Goal: Check status: Check status

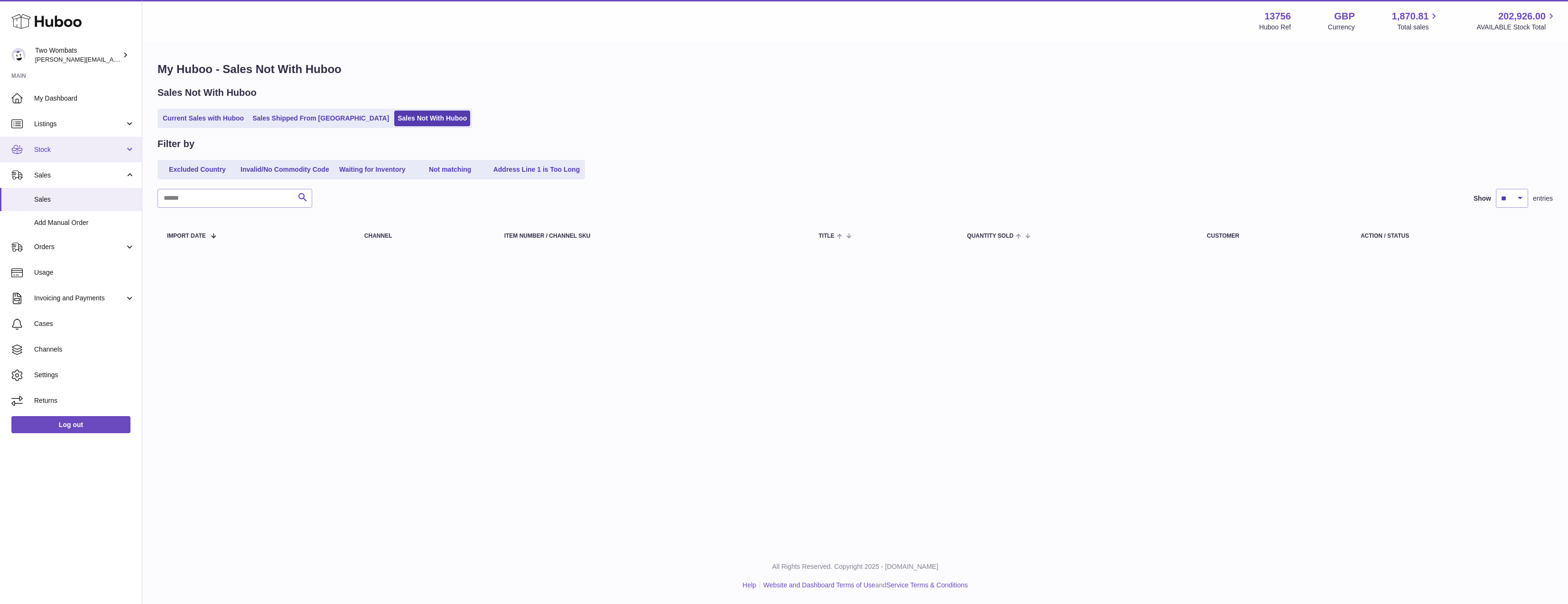
click at [77, 144] on link "Stock" at bounding box center [71, 149] width 142 height 26
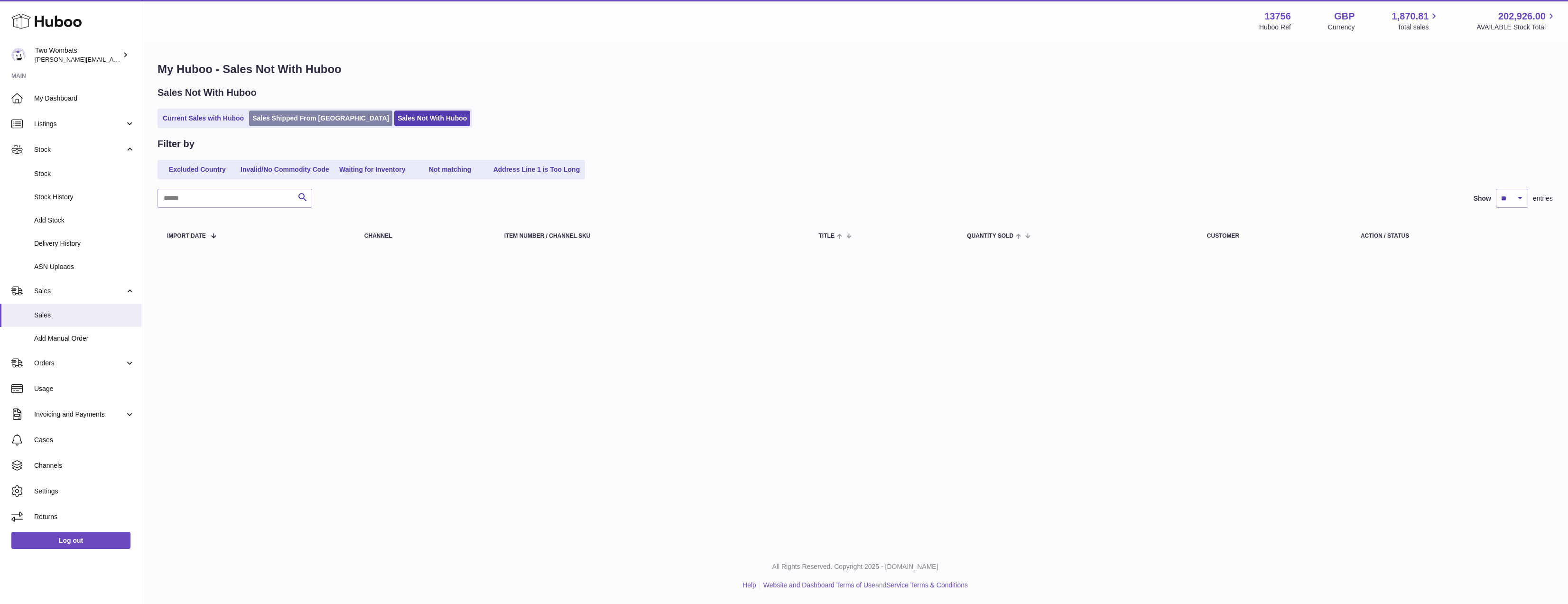
click at [332, 118] on link "Sales Shipped From [GEOGRAPHIC_DATA]" at bounding box center [320, 119] width 143 height 16
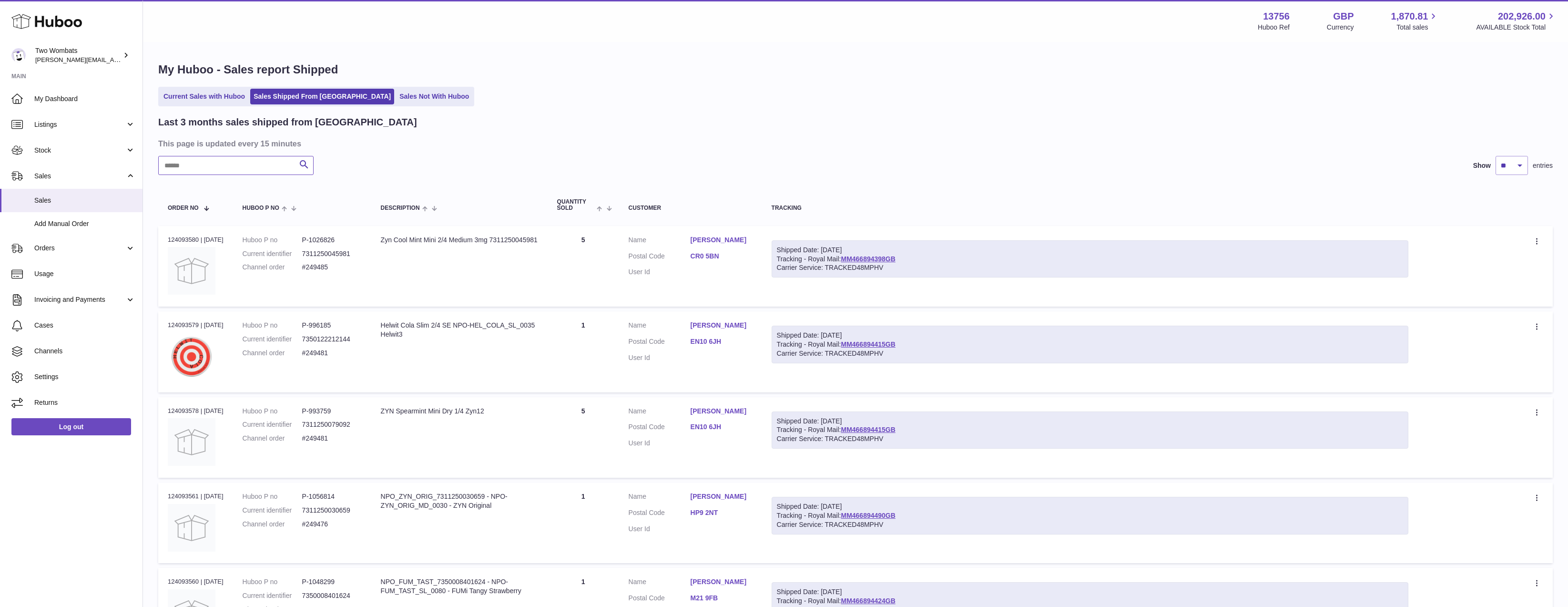
click at [250, 168] on input "text" at bounding box center [236, 165] width 155 height 19
paste input "******"
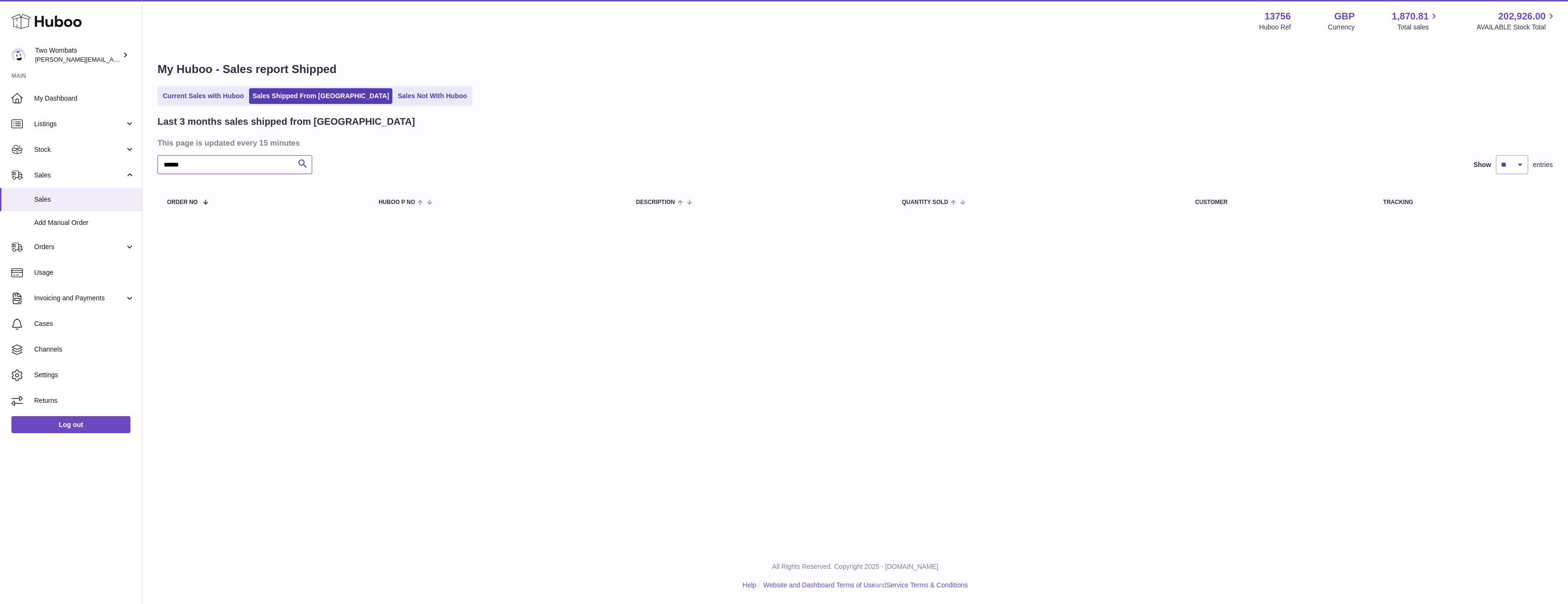
type input "******"
click at [191, 113] on div "My Huboo - Sales report Shipped Current Sales with Huboo Sales Shipped From Hub…" at bounding box center [855, 141] width 1426 height 196
click at [193, 100] on link "Current Sales with Huboo" at bounding box center [203, 96] width 88 height 16
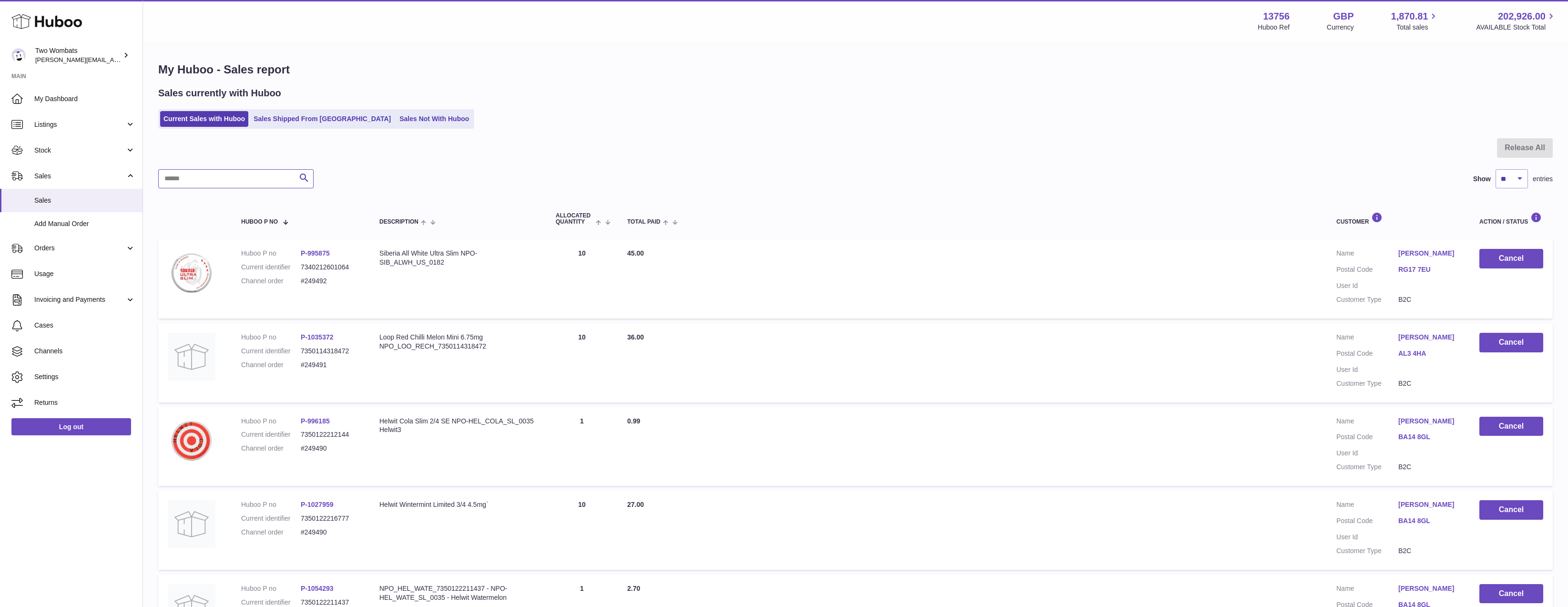
click at [209, 184] on input "text" at bounding box center [236, 179] width 155 height 19
paste input "******"
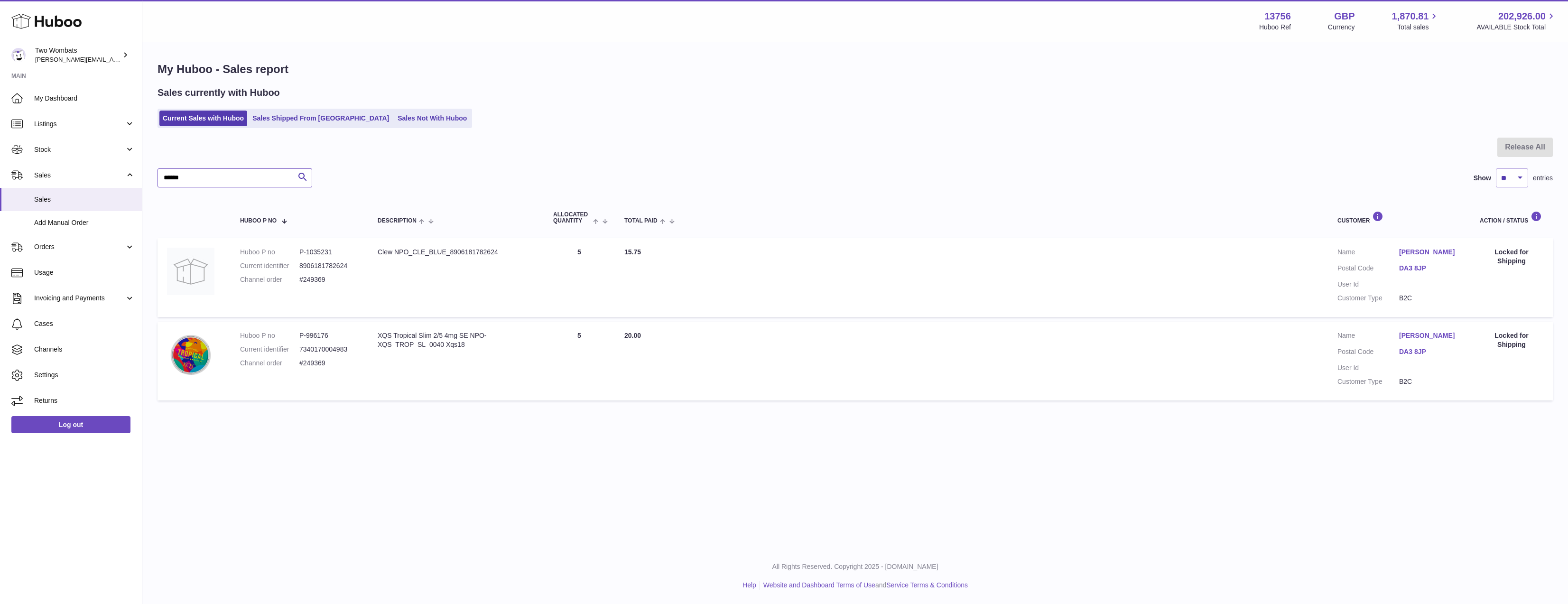
type input "******"
click at [304, 172] on icon "submit" at bounding box center [303, 177] width 12 height 12
click at [394, 117] on link "Sales Not With Huboo" at bounding box center [432, 119] width 76 height 16
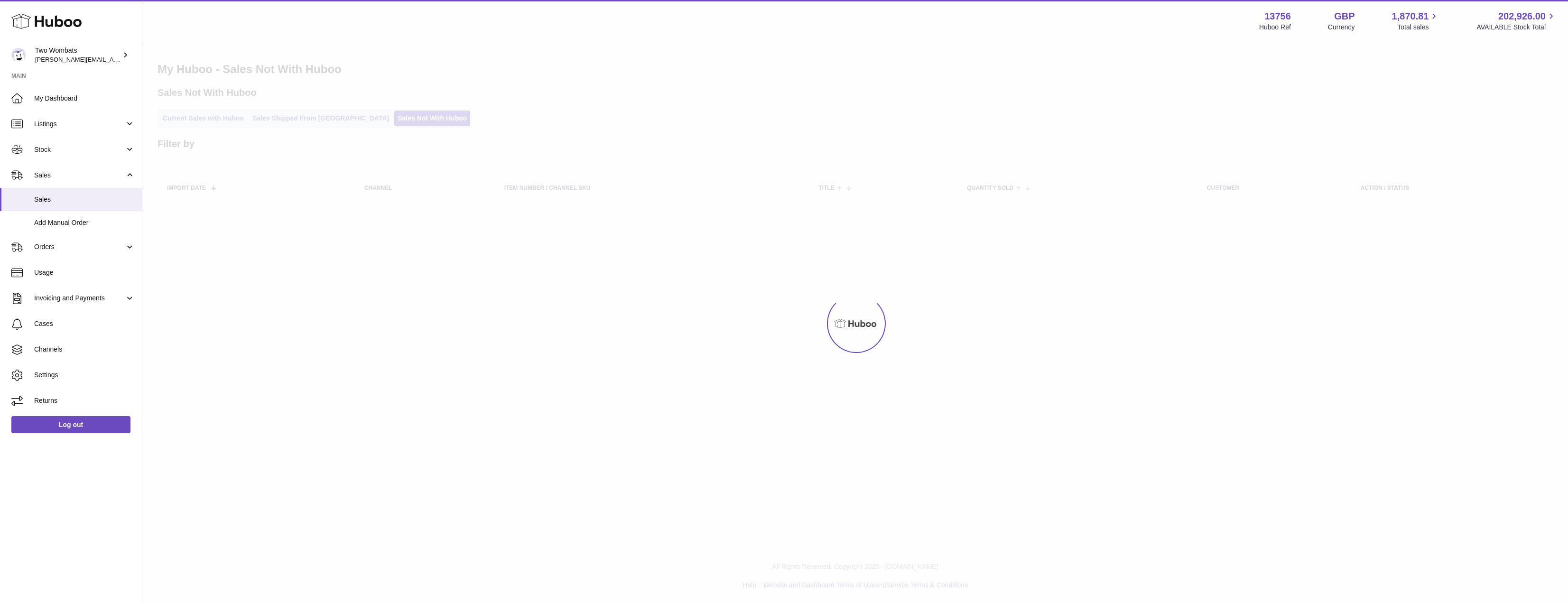
click at [448, 358] on div at bounding box center [855, 323] width 1426 height 561
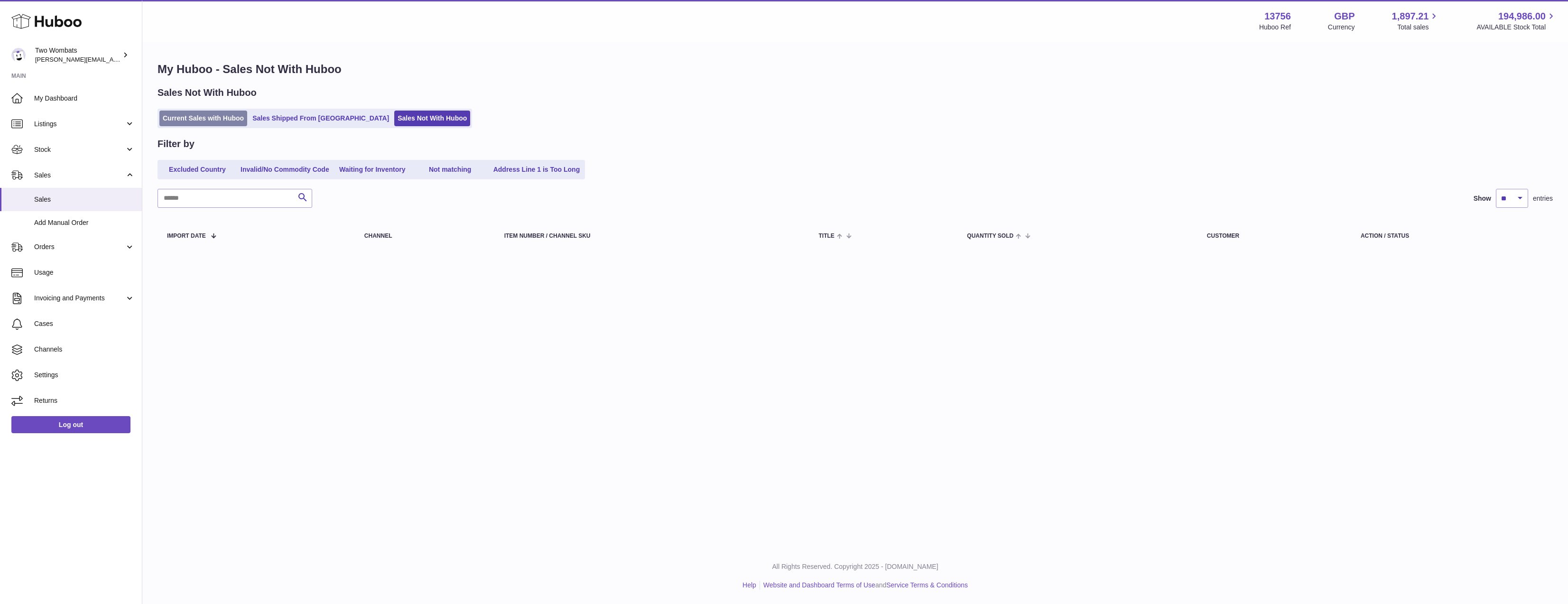
click at [212, 122] on link "Current Sales with Huboo" at bounding box center [203, 119] width 88 height 16
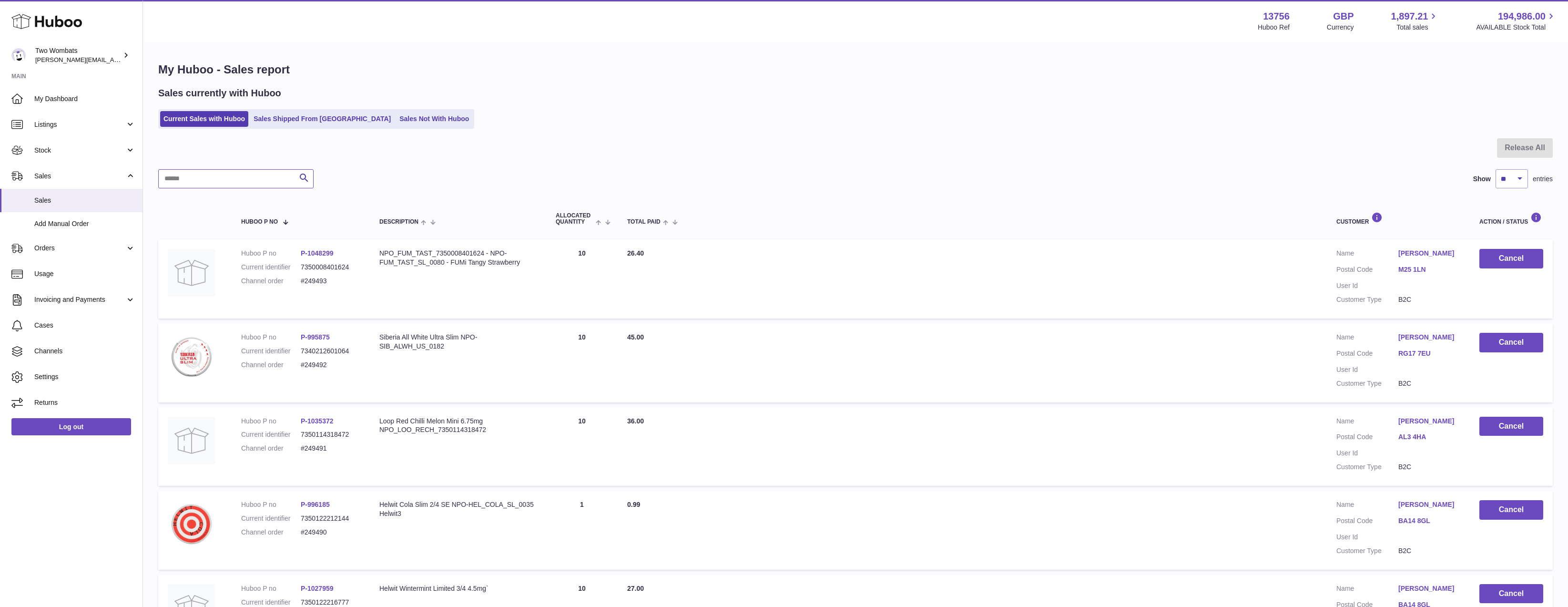
click at [215, 175] on input "text" at bounding box center [236, 179] width 155 height 19
paste input "******"
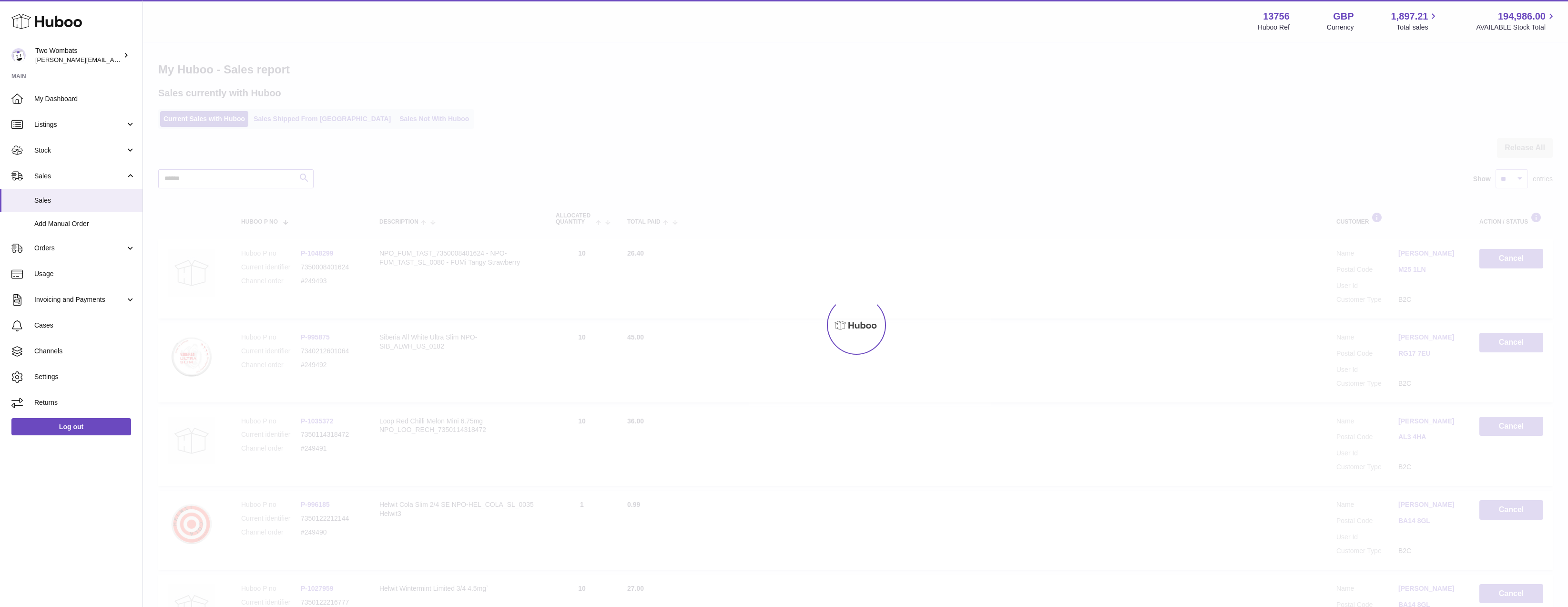
type input "******"
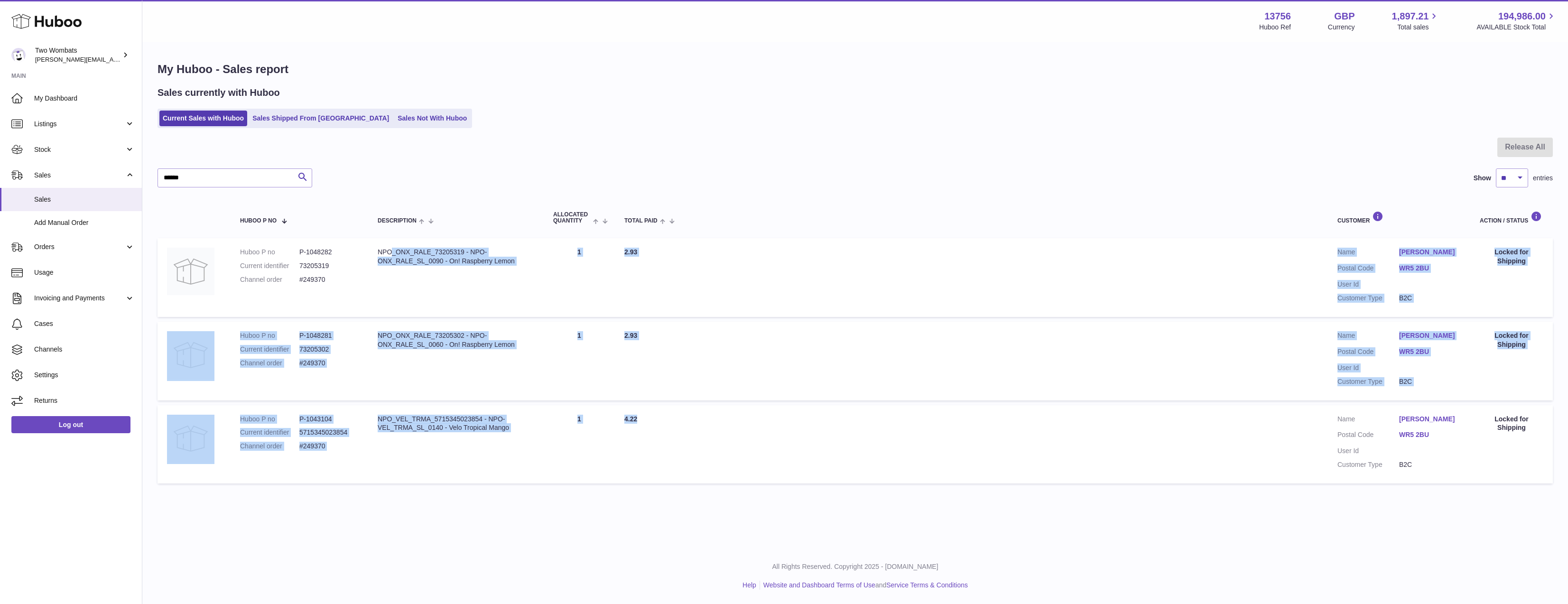
drag, startPoint x: 646, startPoint y: 423, endPoint x: 393, endPoint y: 247, distance: 308.2
click at [393, 247] on tbody "Huboo P no P-1048282 Current identifier 73205319 Channel order #249370 Descript…" at bounding box center [855, 360] width 1395 height 245
click at [393, 247] on td "Description NPO_ONX_RALE_73205319 - NPO-ONX_RALE_SL_0090 - On! Raspberry Lemon" at bounding box center [456, 277] width 175 height 79
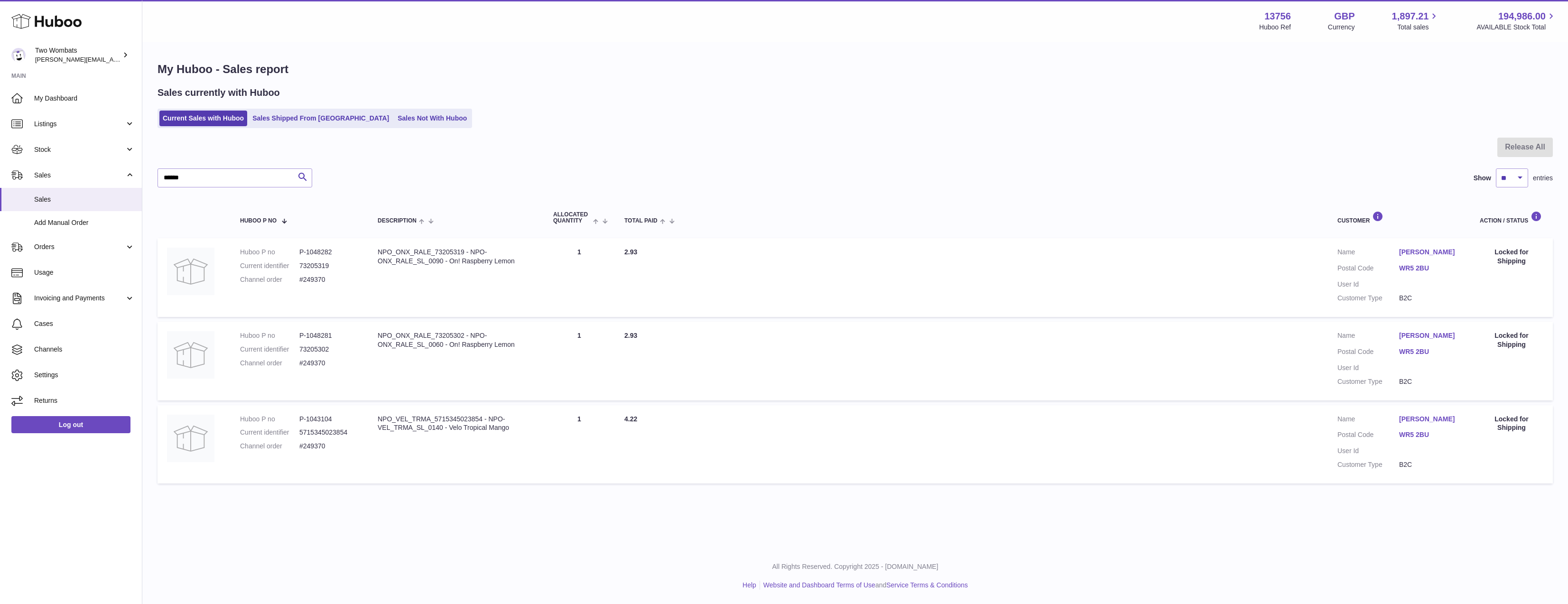
drag, startPoint x: 317, startPoint y: 261, endPoint x: 318, endPoint y: 277, distance: 16.0
click at [315, 262] on dl "Huboo P no P-1048282 Current identifier 73205319 Channel order #249370" at bounding box center [299, 269] width 119 height 41
drag, startPoint x: 324, startPoint y: 282, endPoint x: 303, endPoint y: 282, distance: 21.0
click at [303, 282] on dd "#249370" at bounding box center [329, 279] width 59 height 9
copy dd "249370"
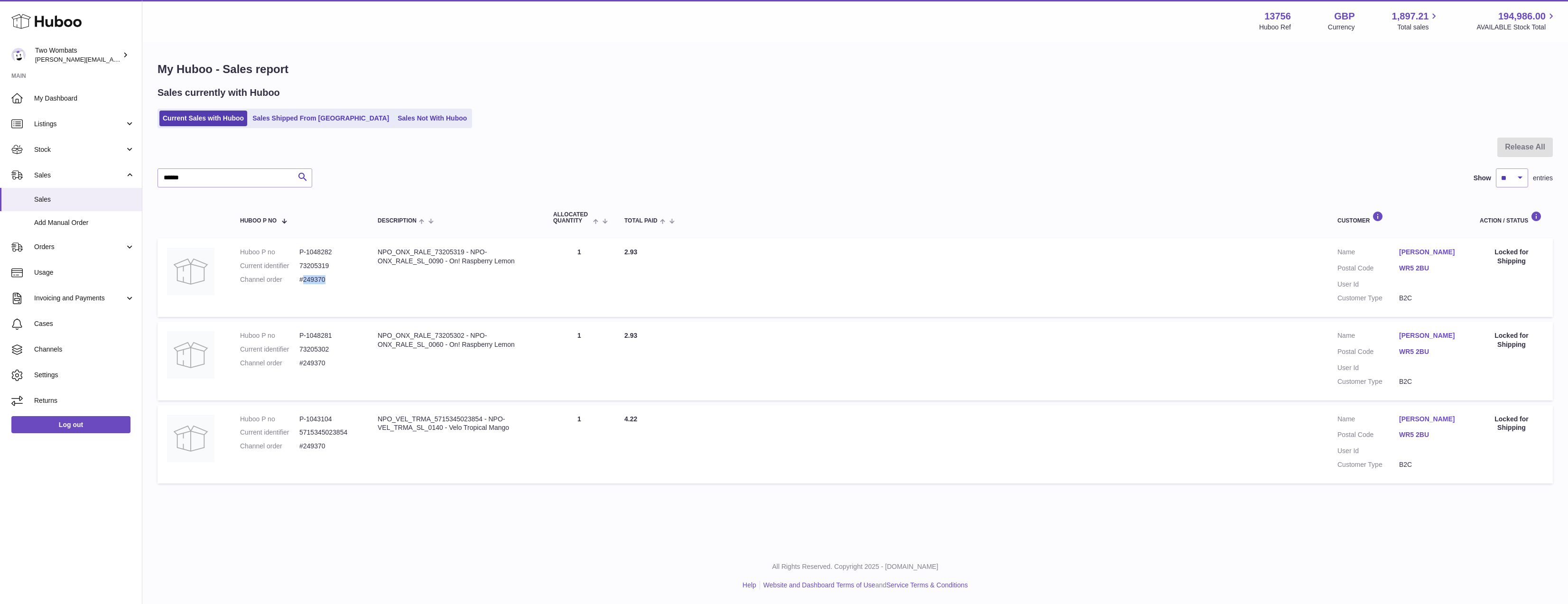
copy dd "249370"
drag, startPoint x: 341, startPoint y: 474, endPoint x: 348, endPoint y: 429, distance: 45.5
click at [338, 415] on div "My Huboo - Sales report Sales currently with Huboo Current Sales with Huboo Sal…" at bounding box center [855, 275] width 1426 height 465
click at [359, 441] on td "Huboo P no P-1043104 Current identifier 5715345023854 Channel order #249370" at bounding box center [299, 444] width 138 height 79
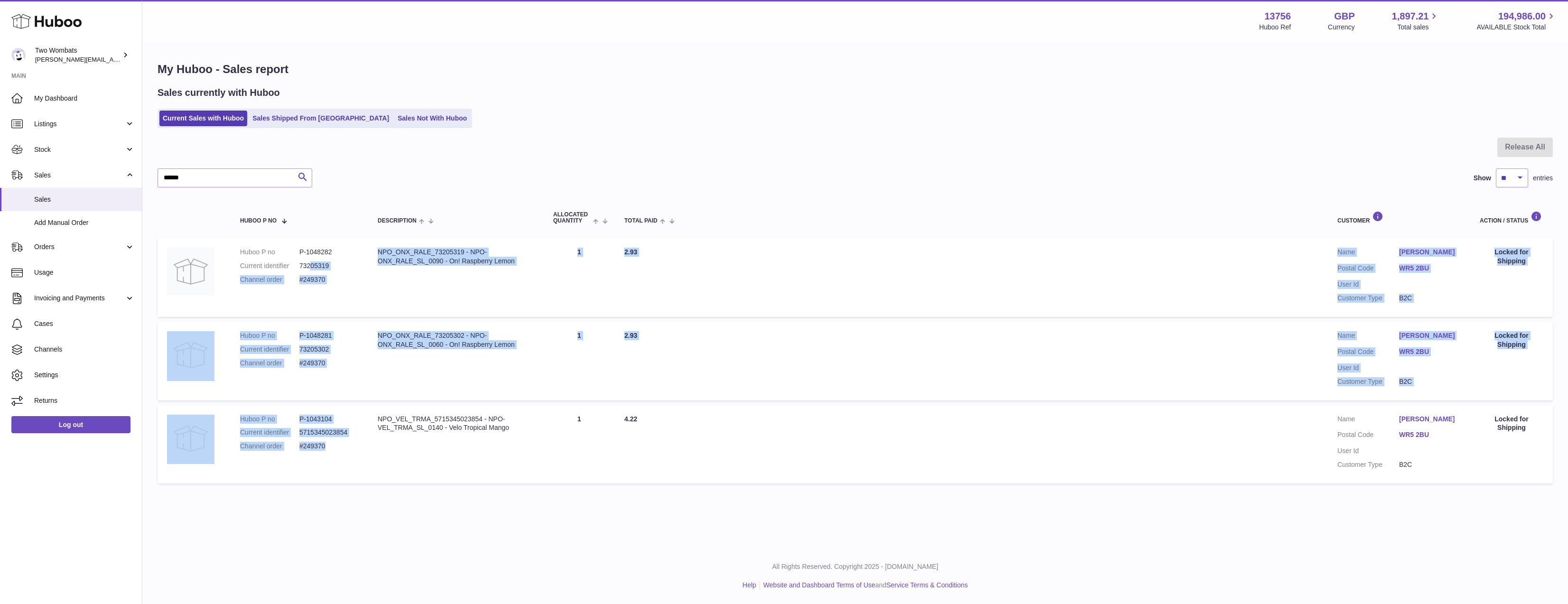
drag, startPoint x: 359, startPoint y: 441, endPoint x: 309, endPoint y: 261, distance: 186.8
click at [309, 261] on tbody "Huboo P no P-1048282 Current identifier 73205319 Channel order #249370 Descript…" at bounding box center [855, 360] width 1395 height 245
click at [309, 261] on dd "73205319" at bounding box center [329, 265] width 59 height 9
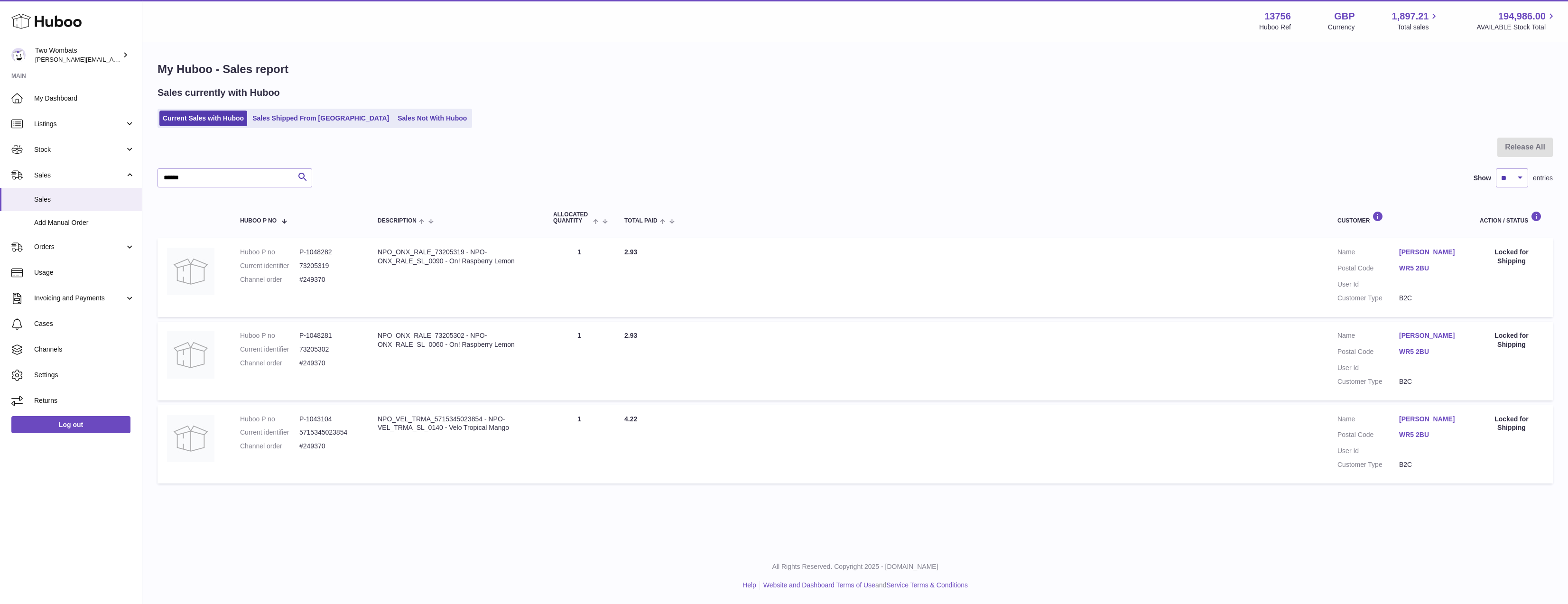
drag, startPoint x: 304, startPoint y: 248, endPoint x: 364, endPoint y: 489, distance: 248.4
click at [364, 489] on div "My Huboo - Sales report Sales currently with Huboo Current Sales with Huboo Sal…" at bounding box center [855, 275] width 1426 height 465
click at [359, 444] on td "Huboo P no P-1043104 Current identifier 5715345023854 Channel order #249370" at bounding box center [299, 444] width 138 height 79
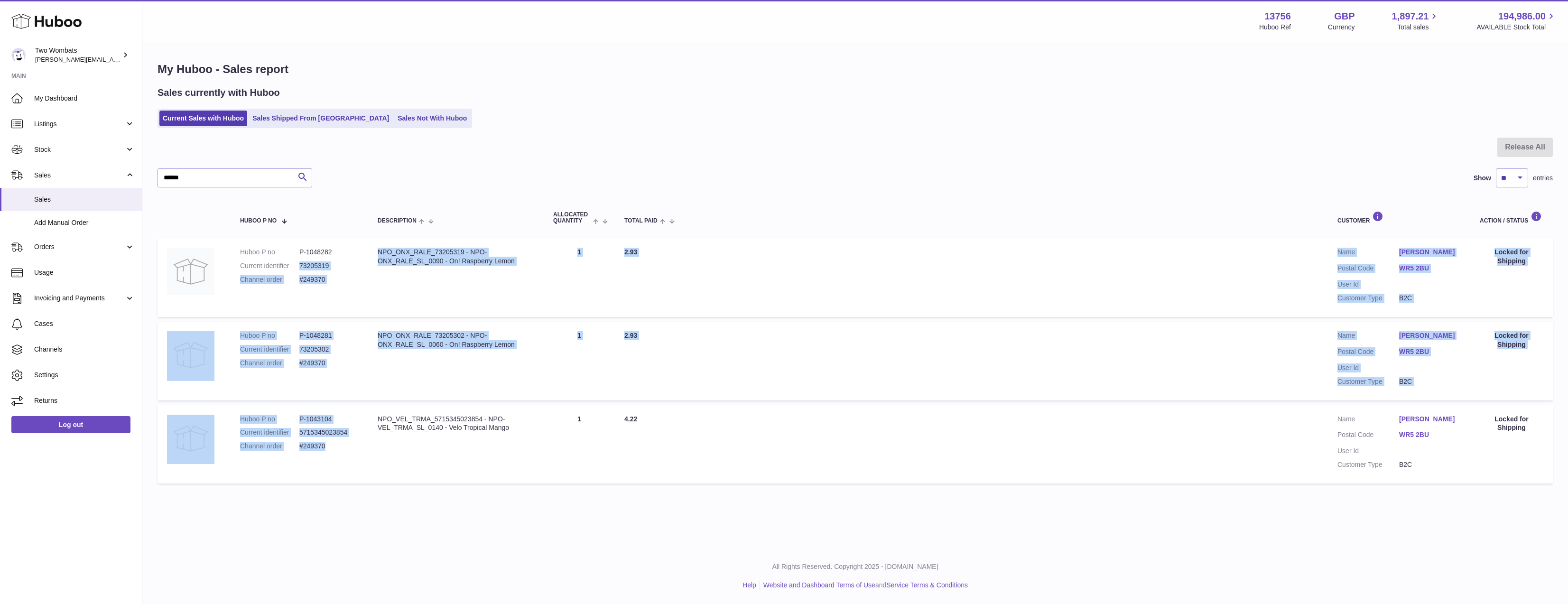
drag, startPoint x: 359, startPoint y: 444, endPoint x: 293, endPoint y: 260, distance: 195.5
click at [293, 260] on tbody "Huboo P no P-1048282 Current identifier 73205319 Channel order #249370 Descript…" at bounding box center [855, 360] width 1395 height 245
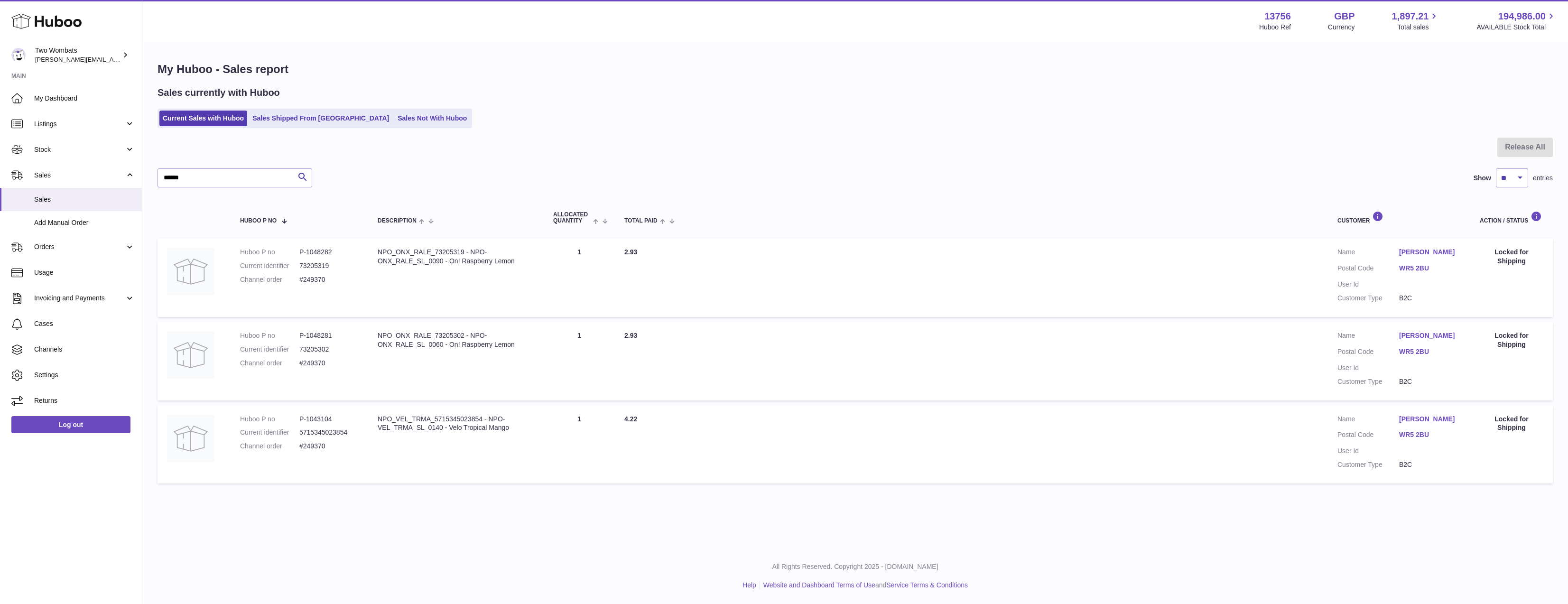
click at [295, 255] on dt "Huboo P no" at bounding box center [269, 252] width 59 height 9
drag, startPoint x: 313, startPoint y: 324, endPoint x: 334, endPoint y: 406, distance: 84.6
click at [334, 406] on tbody "Huboo P no P-1048282 Current identifier 73205319 Channel order #249370 Descript…" at bounding box center [855, 360] width 1395 height 245
click at [334, 406] on td "Huboo P no P-1043104 Current identifier 5715345023854 Channel order #249370" at bounding box center [299, 444] width 138 height 79
click at [259, 175] on input "******" at bounding box center [235, 178] width 155 height 19
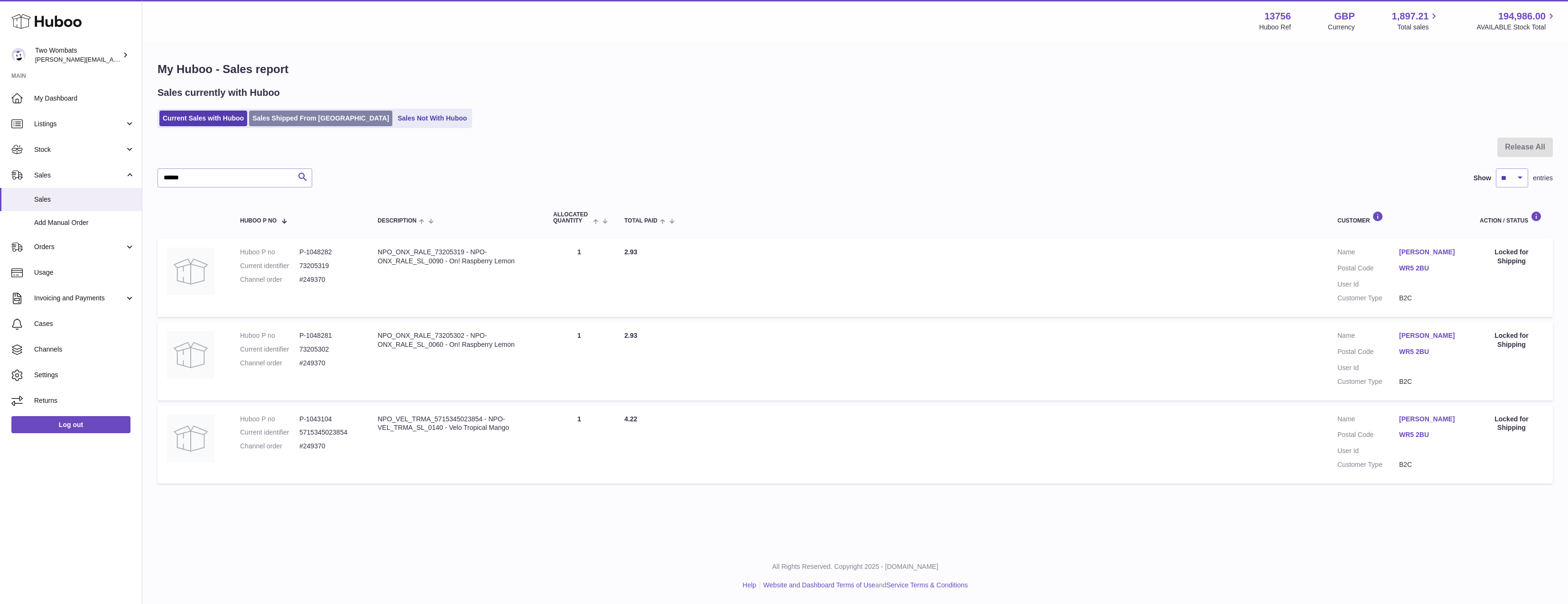
click at [306, 125] on link "Sales Shipped From Huboo" at bounding box center [320, 119] width 143 height 16
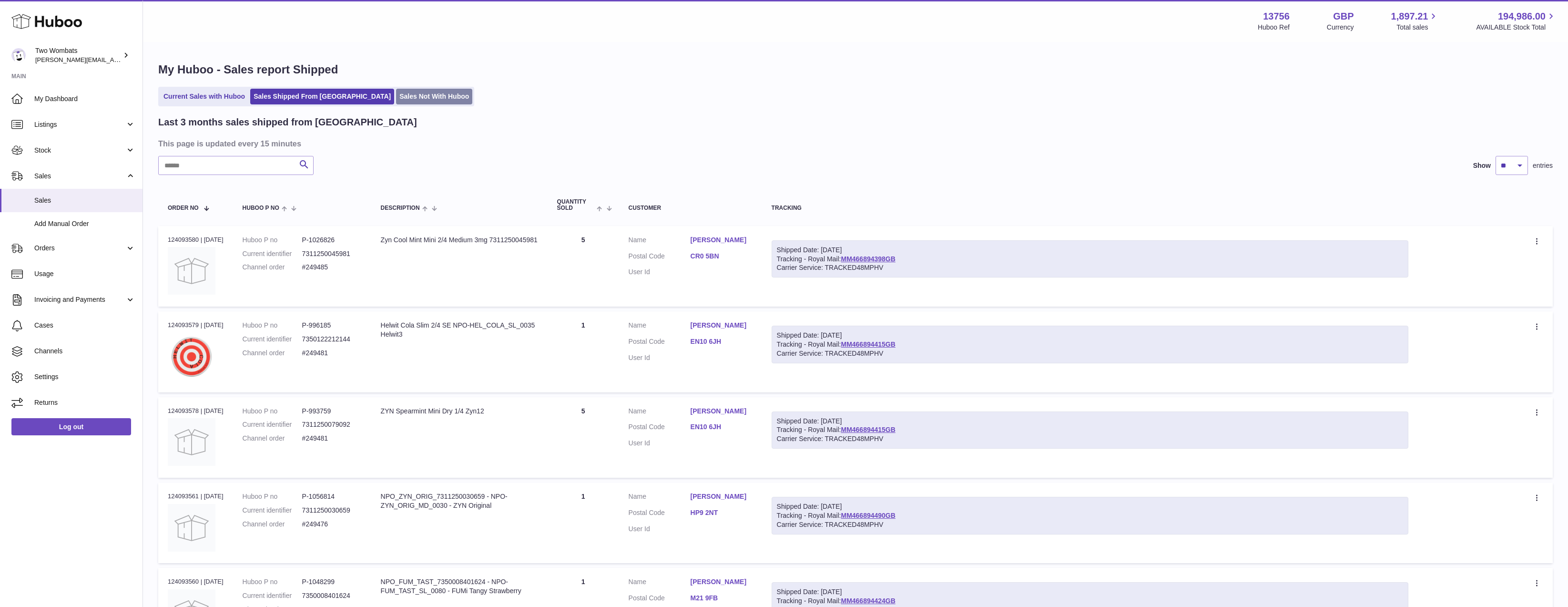
click at [396, 90] on link "Sales Not With Huboo" at bounding box center [434, 97] width 76 height 16
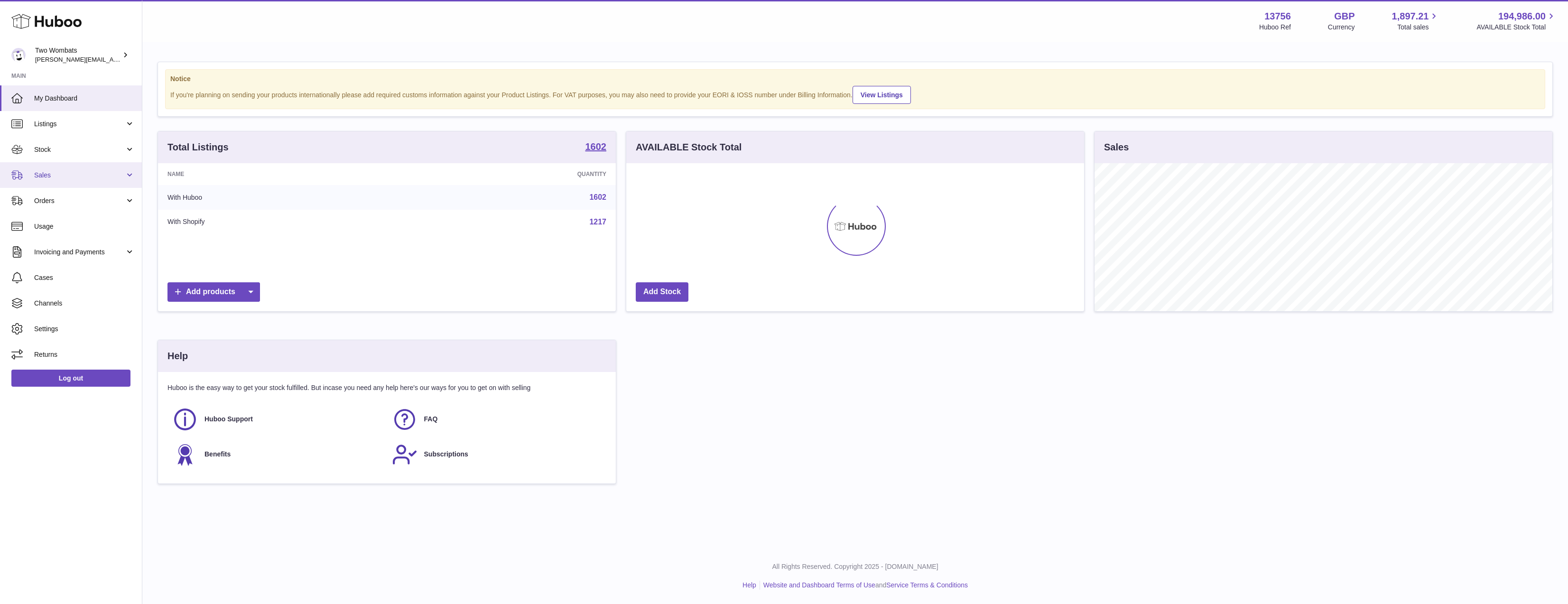
scroll to position [148, 458]
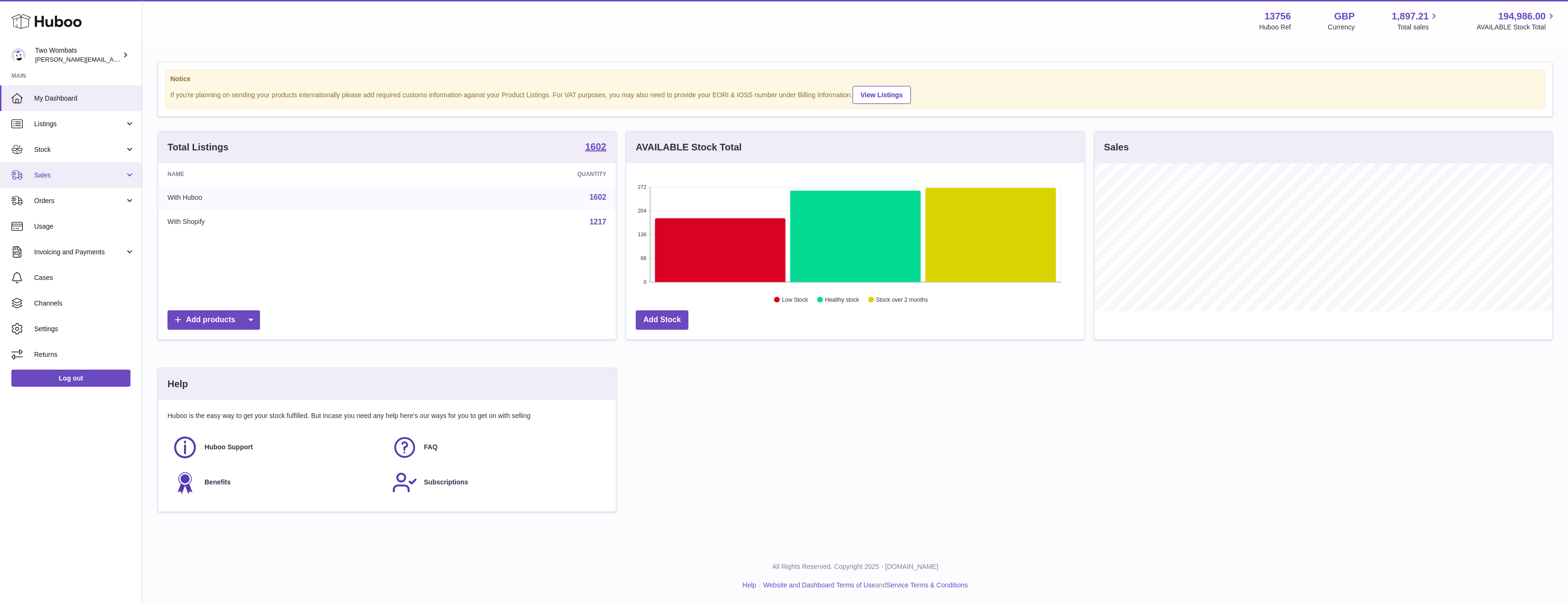
click at [71, 186] on link "Sales" at bounding box center [71, 175] width 142 height 26
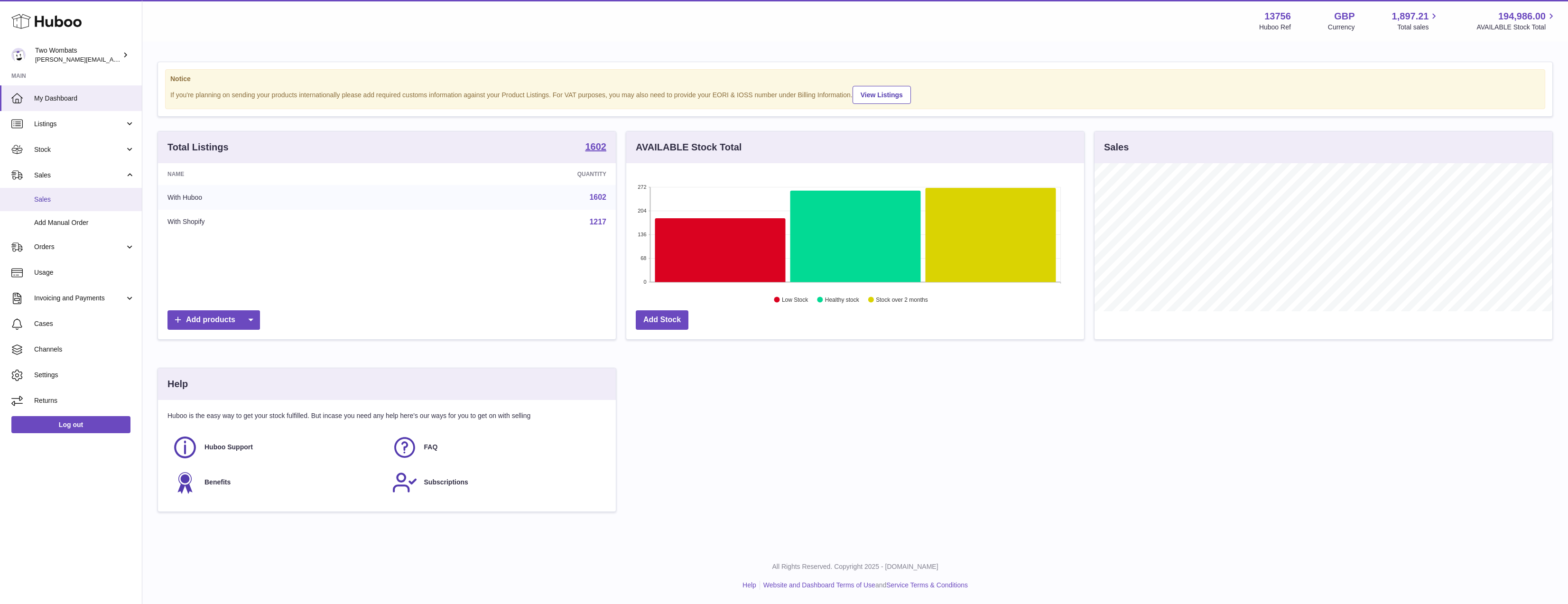
click at [70, 205] on link "Sales" at bounding box center [71, 200] width 142 height 23
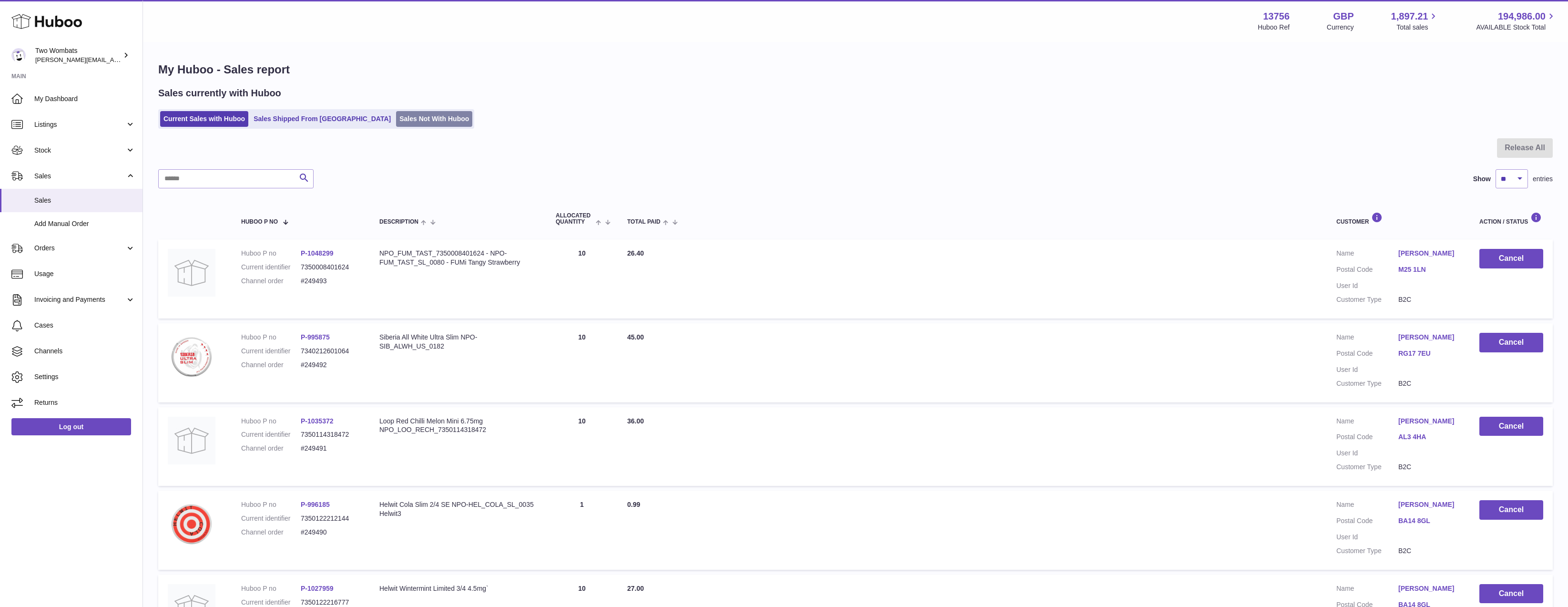
click at [396, 114] on link "Sales Not With Huboo" at bounding box center [434, 119] width 76 height 16
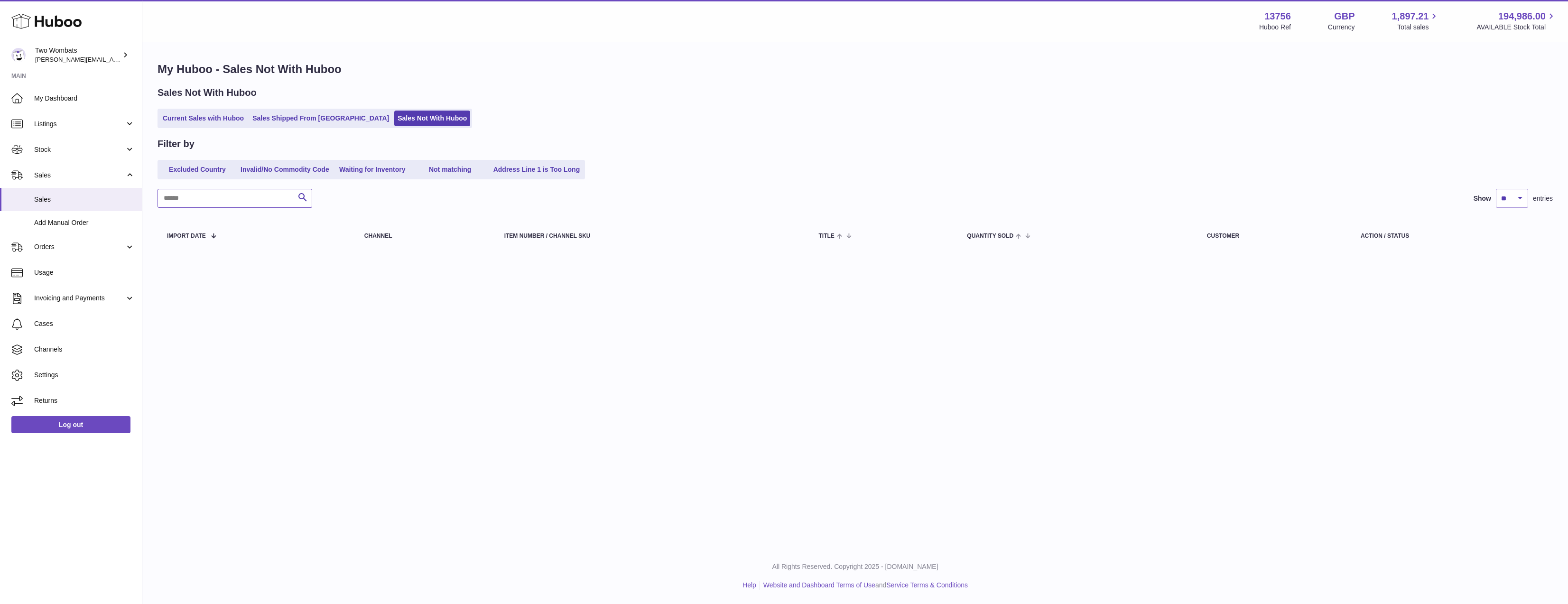
click at [270, 195] on input "text" at bounding box center [235, 198] width 155 height 19
click at [250, 202] on input "text" at bounding box center [235, 198] width 155 height 19
click at [250, 202] on input "text" at bounding box center [235, 198] width 155 height 19
drag, startPoint x: 371, startPoint y: 233, endPoint x: 1481, endPoint y: 244, distance: 1110.1
click at [1485, 244] on tr "Import date Channel Item Number / Channel SKU Title Quantity Sold Customer Acti…" at bounding box center [855, 236] width 1395 height 27
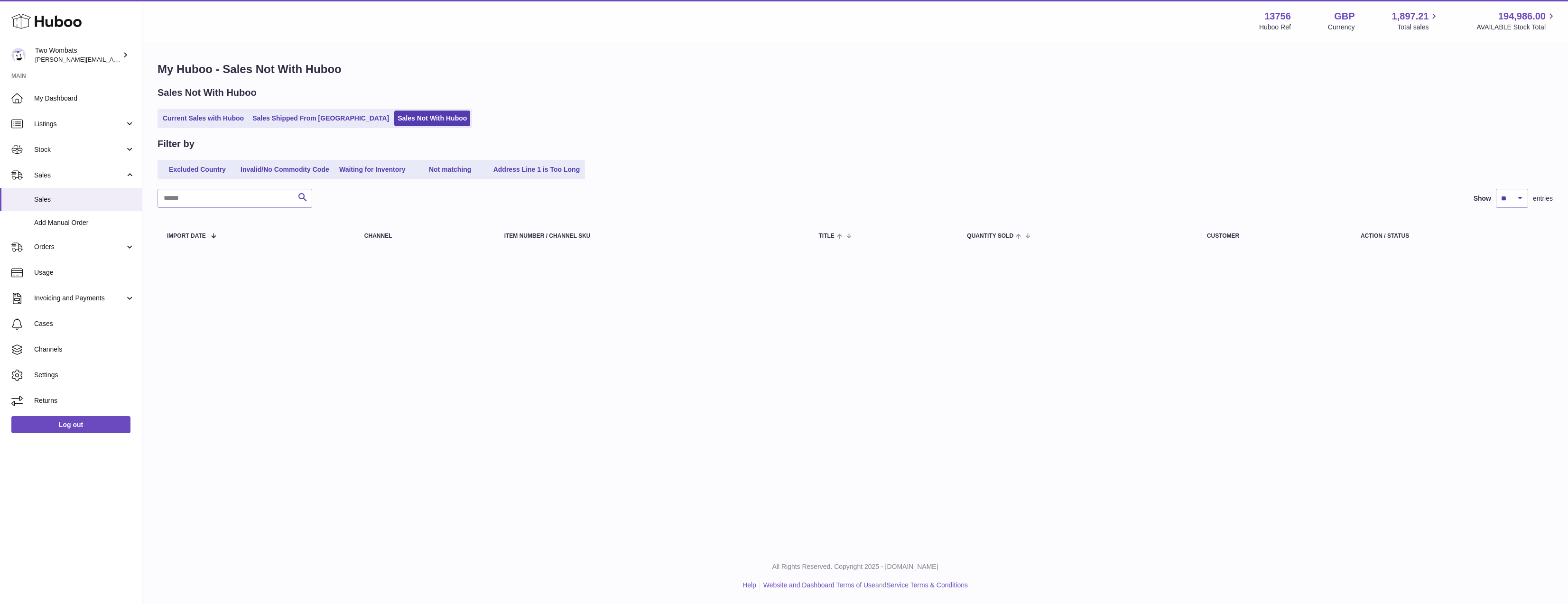
click at [1480, 244] on th "Action / Status" at bounding box center [1452, 236] width 201 height 27
drag, startPoint x: 1061, startPoint y: 217, endPoint x: 172, endPoint y: 250, distance: 889.6
click at [172, 250] on table "Import date Channel Item Number / Channel SKU Title Quantity Sold Customer Acti…" at bounding box center [855, 235] width 1395 height 36
click at [183, 315] on div "Menu Huboo 13756 Huboo Ref GBP Currency 1,897.21 Total sales 194,986.00 AVAILAB…" at bounding box center [855, 274] width 1426 height 548
click at [74, 244] on span "Orders" at bounding box center [79, 247] width 91 height 9
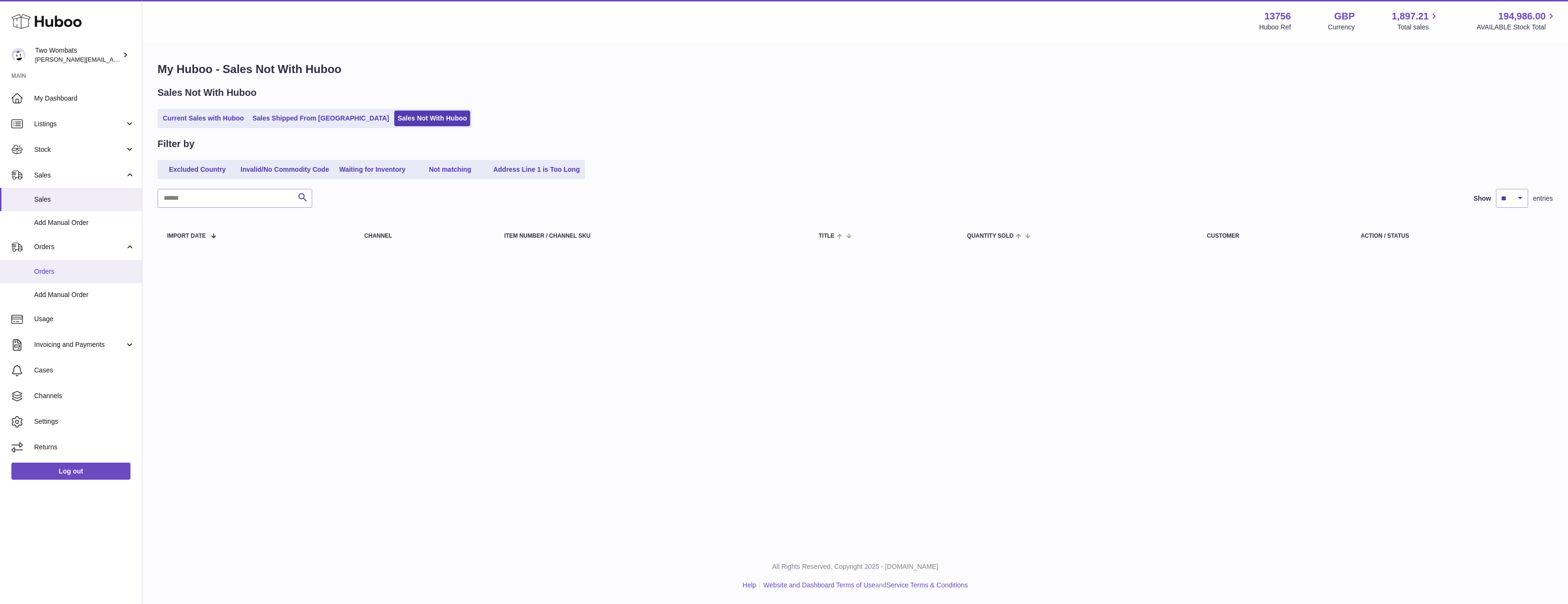
click at [74, 268] on span "Orders" at bounding box center [84, 272] width 100 height 9
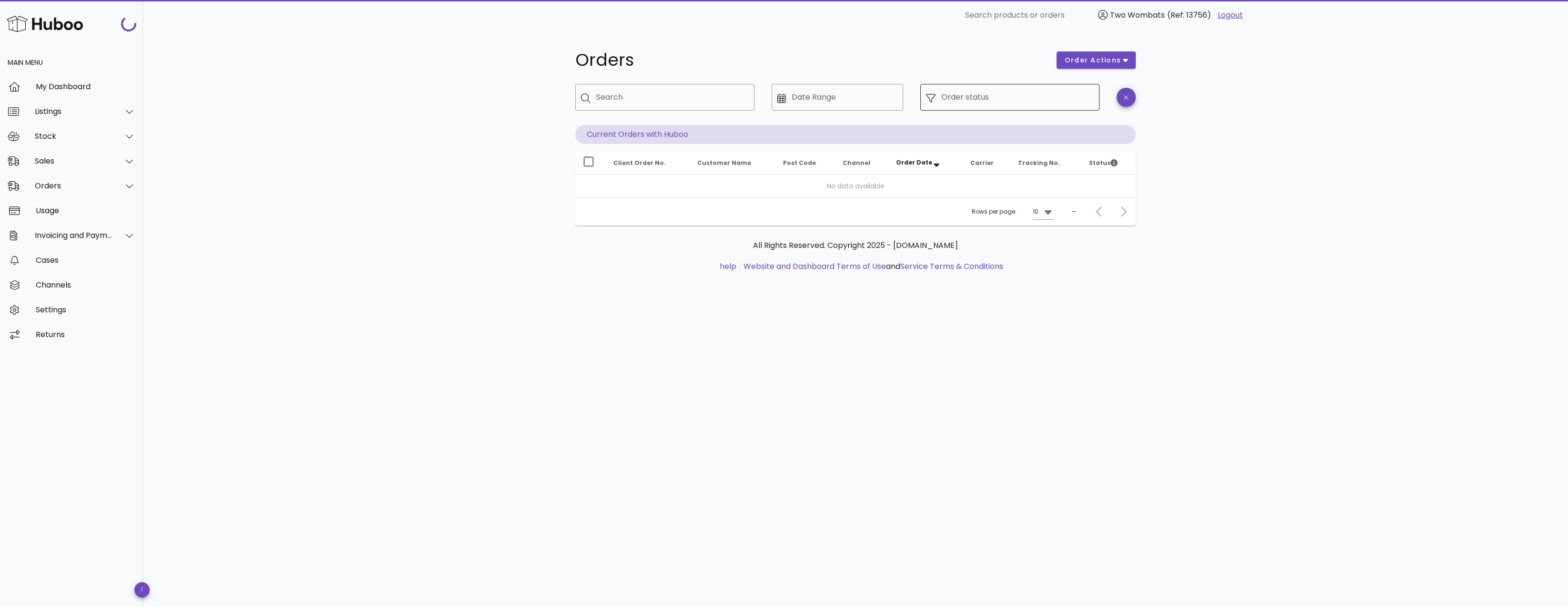
click at [963, 94] on div "Order status" at bounding box center [1017, 97] width 152 height 27
click at [964, 81] on div "​ Order status" at bounding box center [1010, 105] width 191 height 53
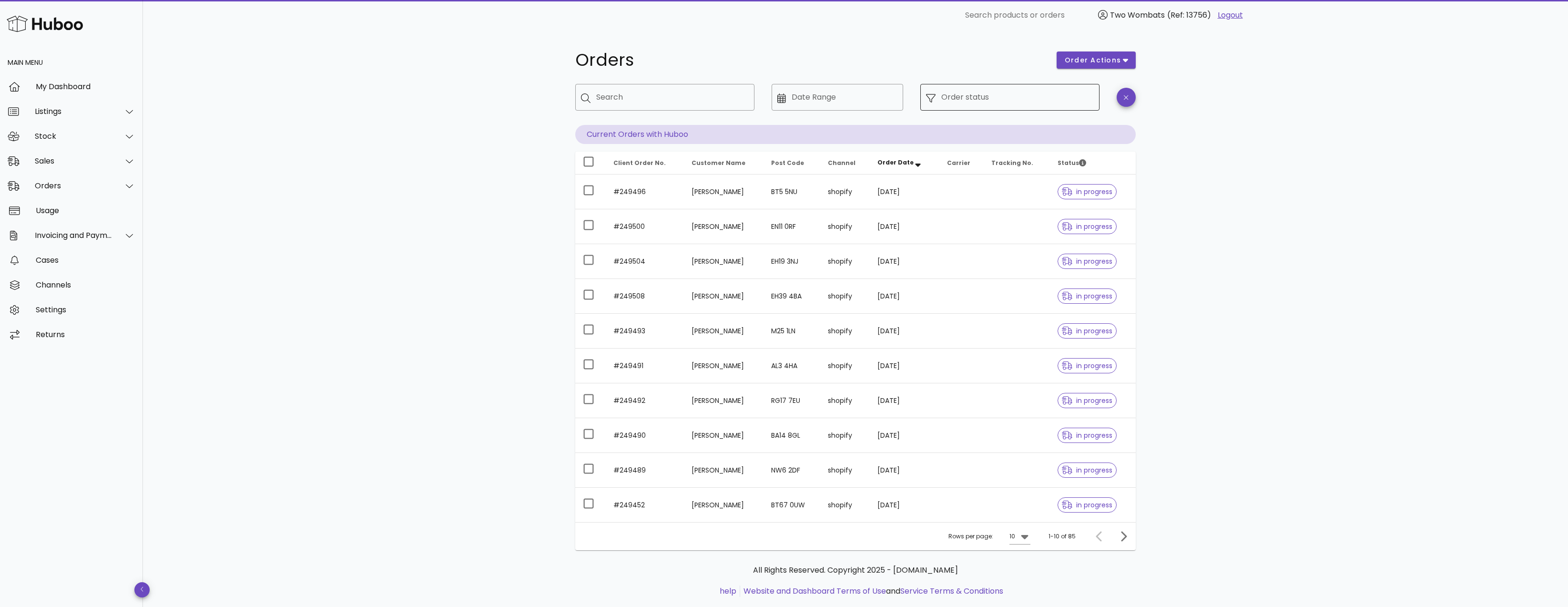
click at [960, 108] on div "Order status" at bounding box center [1017, 97] width 152 height 27
click at [933, 93] on div at bounding box center [933, 97] width 15 height 11
click at [930, 99] on icon at bounding box center [931, 99] width 10 height 10
click at [1075, 106] on div "Order status" at bounding box center [1017, 97] width 152 height 27
click at [1065, 94] on input "Order status" at bounding box center [1017, 97] width 152 height 15
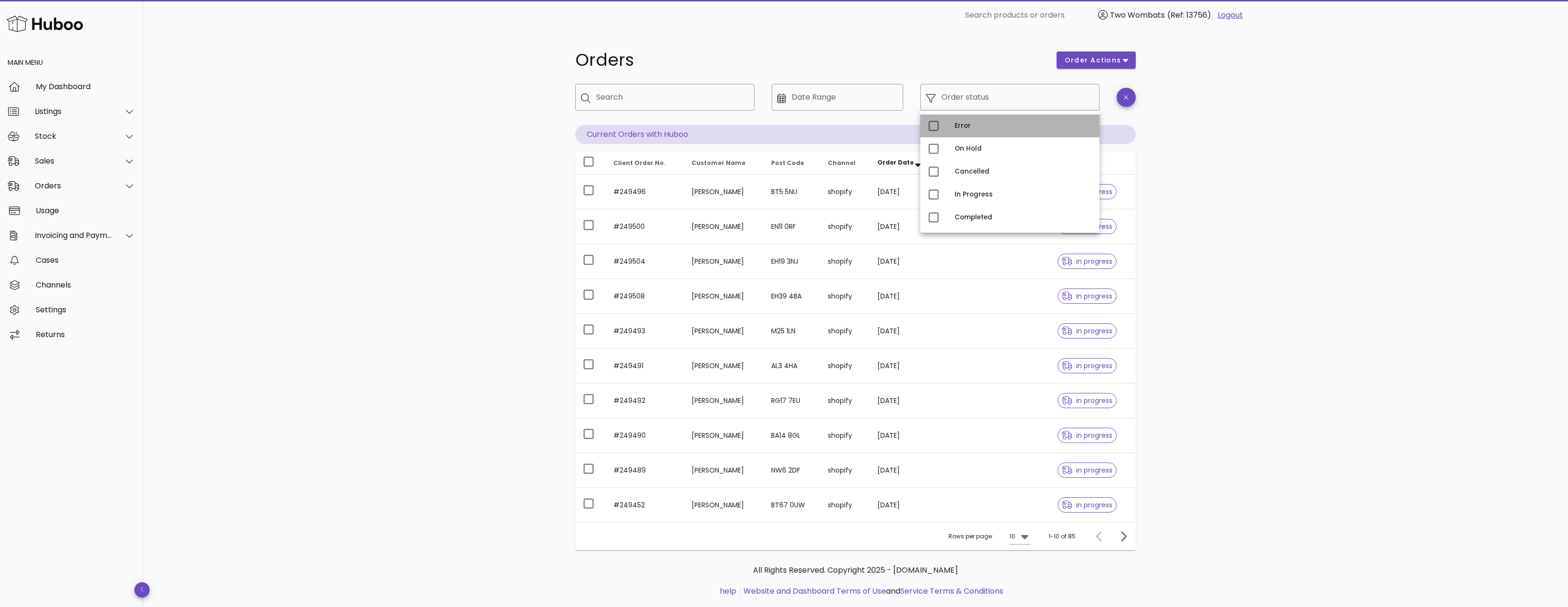
click at [980, 133] on div "Error" at bounding box center [1010, 125] width 179 height 23
type input "**********"
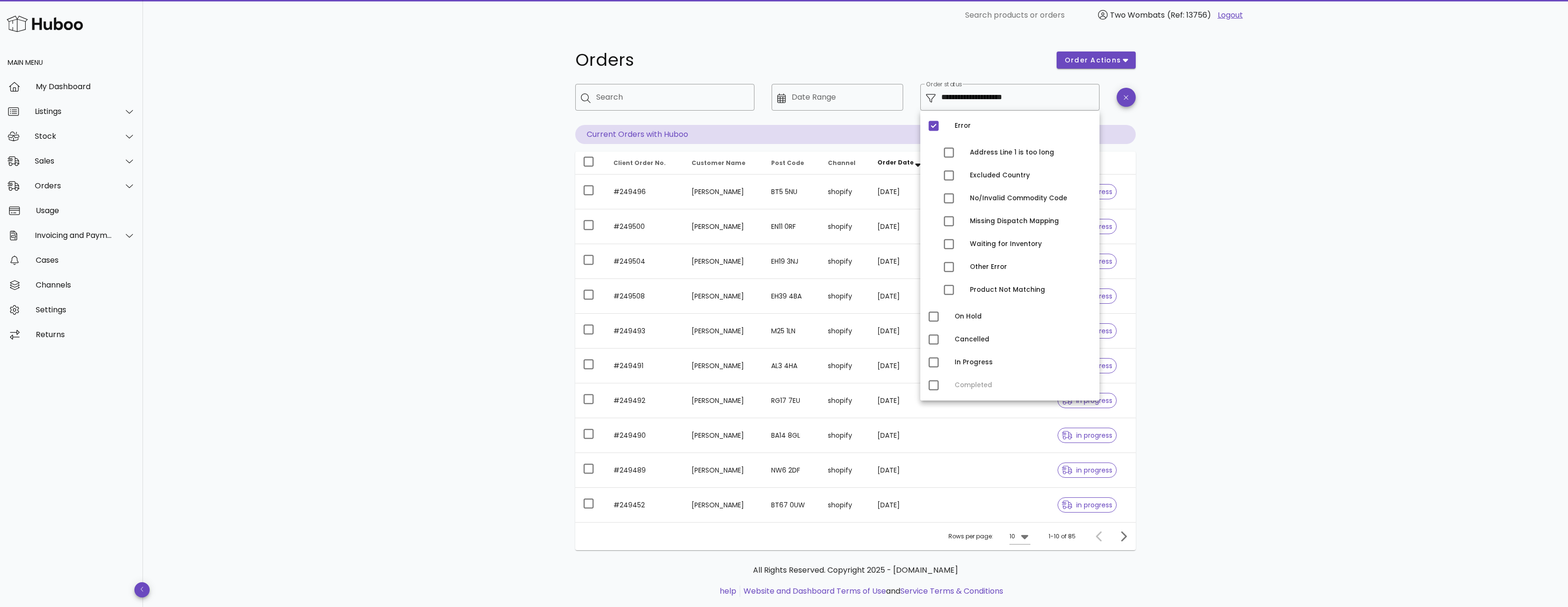
click at [1211, 259] on div "**********" at bounding box center [856, 329] width 1425 height 597
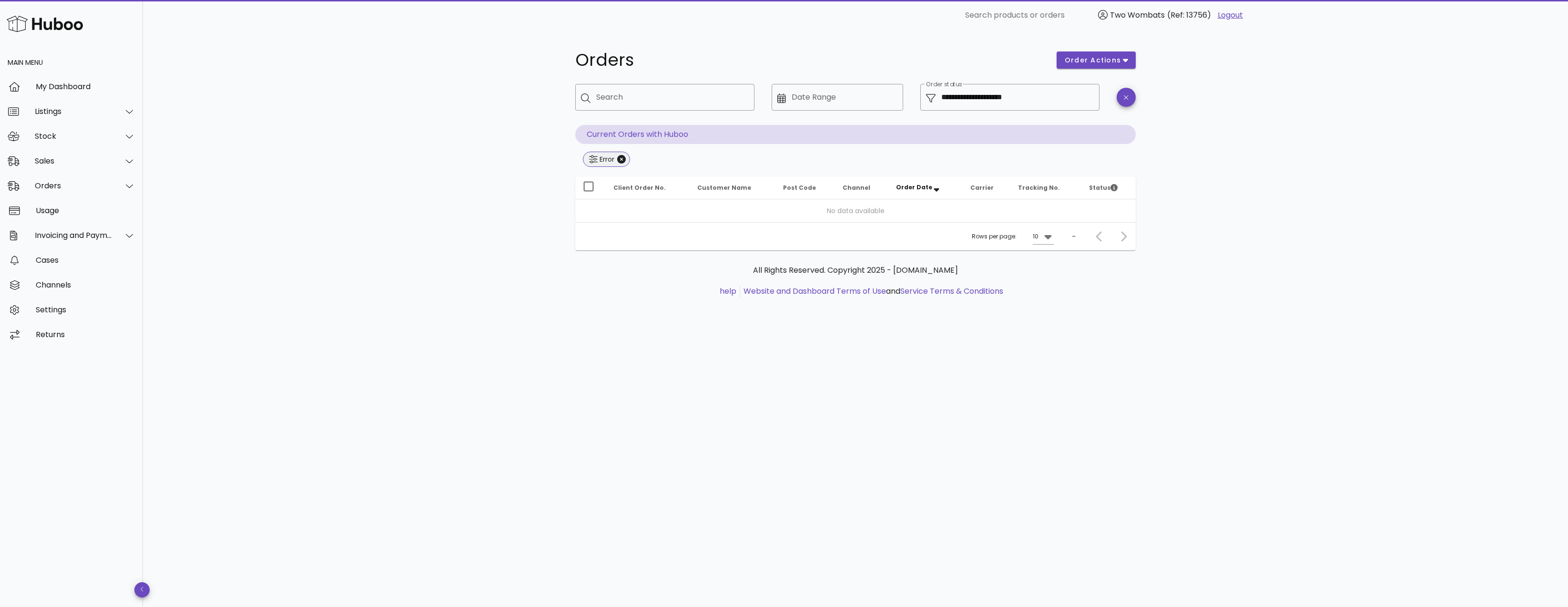
click at [618, 165] on span "Error" at bounding box center [606, 159] width 35 height 14
click at [619, 163] on icon "Close" at bounding box center [621, 159] width 9 height 9
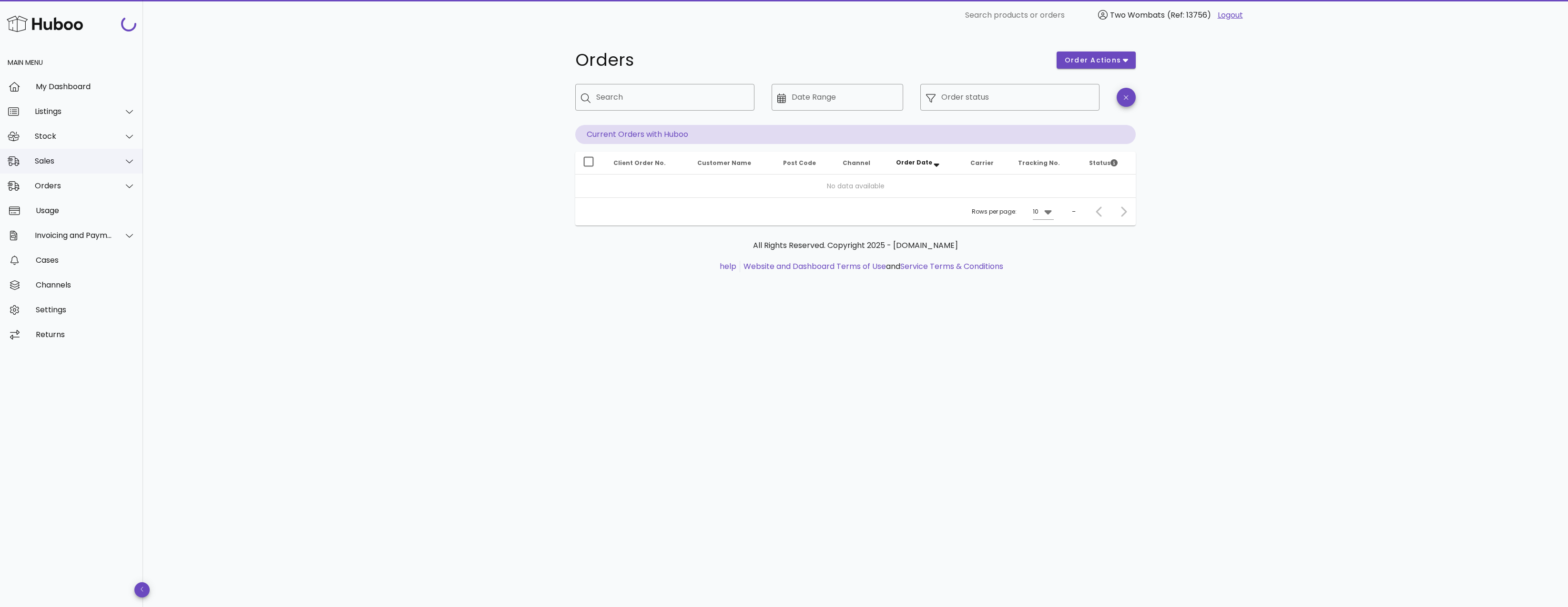
click at [38, 166] on div "Sales" at bounding box center [72, 161] width 143 height 25
click at [42, 187] on div "Sales" at bounding box center [84, 185] width 101 height 9
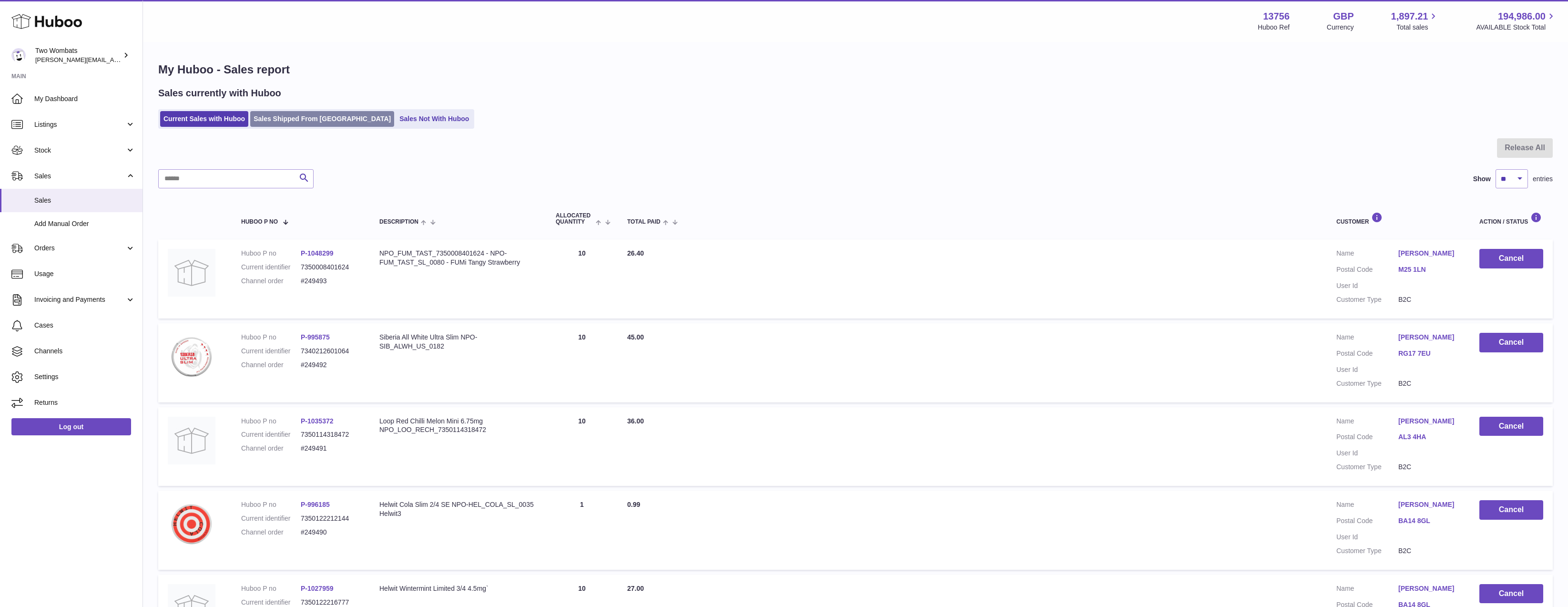
click at [343, 118] on link "Sales Shipped From [GEOGRAPHIC_DATA]" at bounding box center [322, 119] width 144 height 16
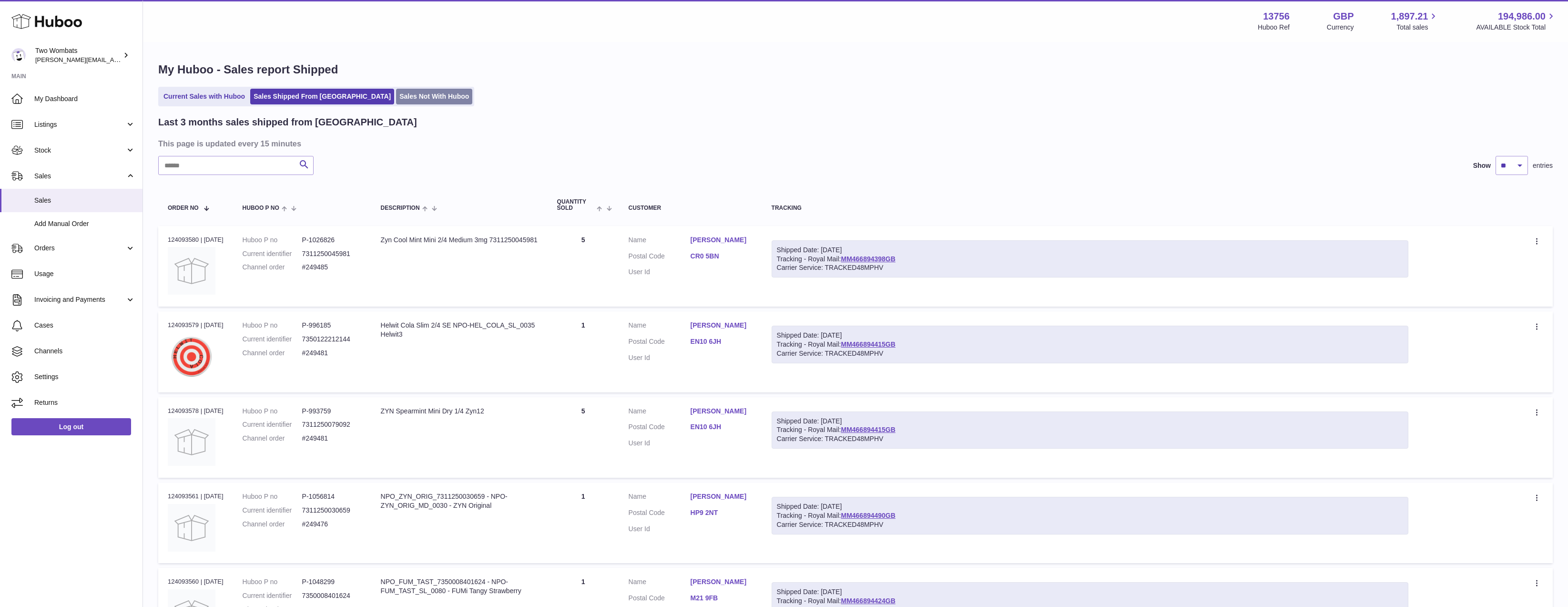
click at [396, 98] on link "Sales Not With Huboo" at bounding box center [434, 97] width 76 height 16
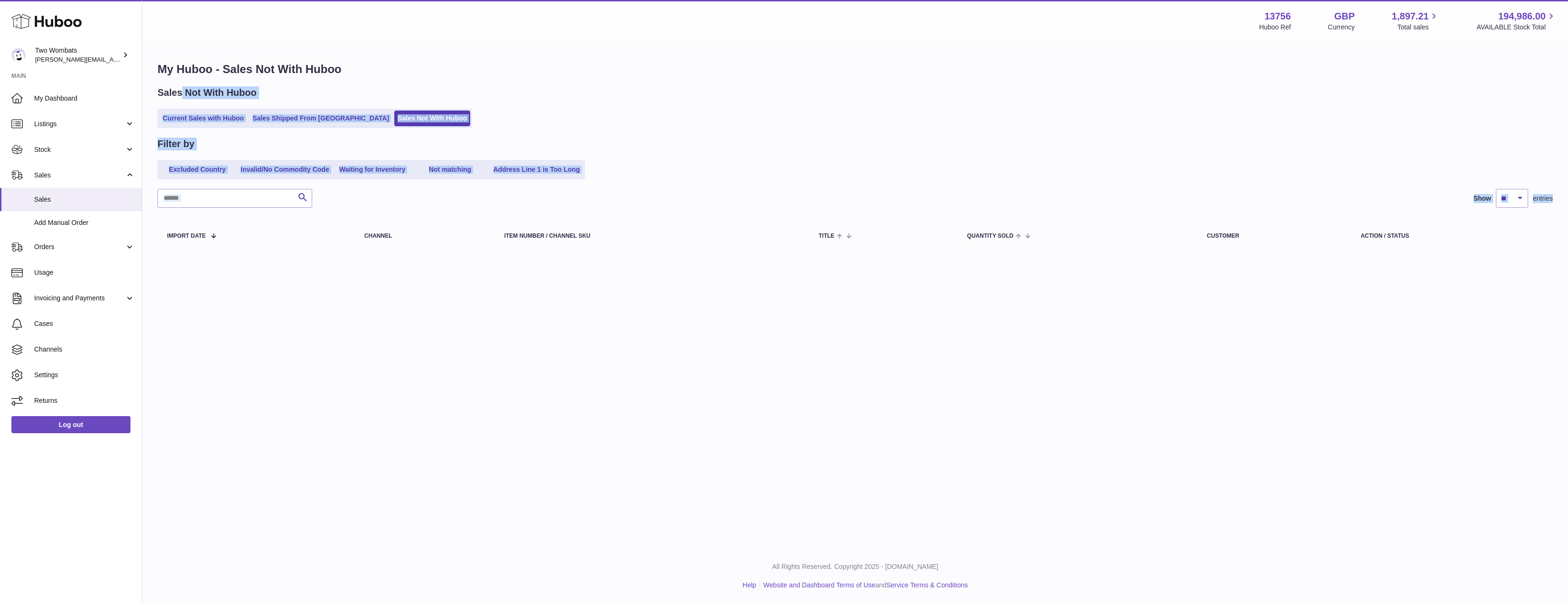
drag, startPoint x: 180, startPoint y: 82, endPoint x: 924, endPoint y: 437, distance: 824.4
click at [922, 428] on div "Menu Huboo 13756 Huboo Ref GBP Currency 1,897.21 Total sales 194,986.00 AVAILAB…" at bounding box center [855, 274] width 1426 height 548
click at [925, 438] on div "Menu Huboo 13756 Huboo Ref GBP Currency 1,897.21 Total sales 194,986.00 AVAILAB…" at bounding box center [855, 274] width 1426 height 548
click at [1335, 256] on div "My Huboo - Sales Not With Huboo Sales Not With Huboo Current Sales with Huboo S…" at bounding box center [855, 157] width 1426 height 230
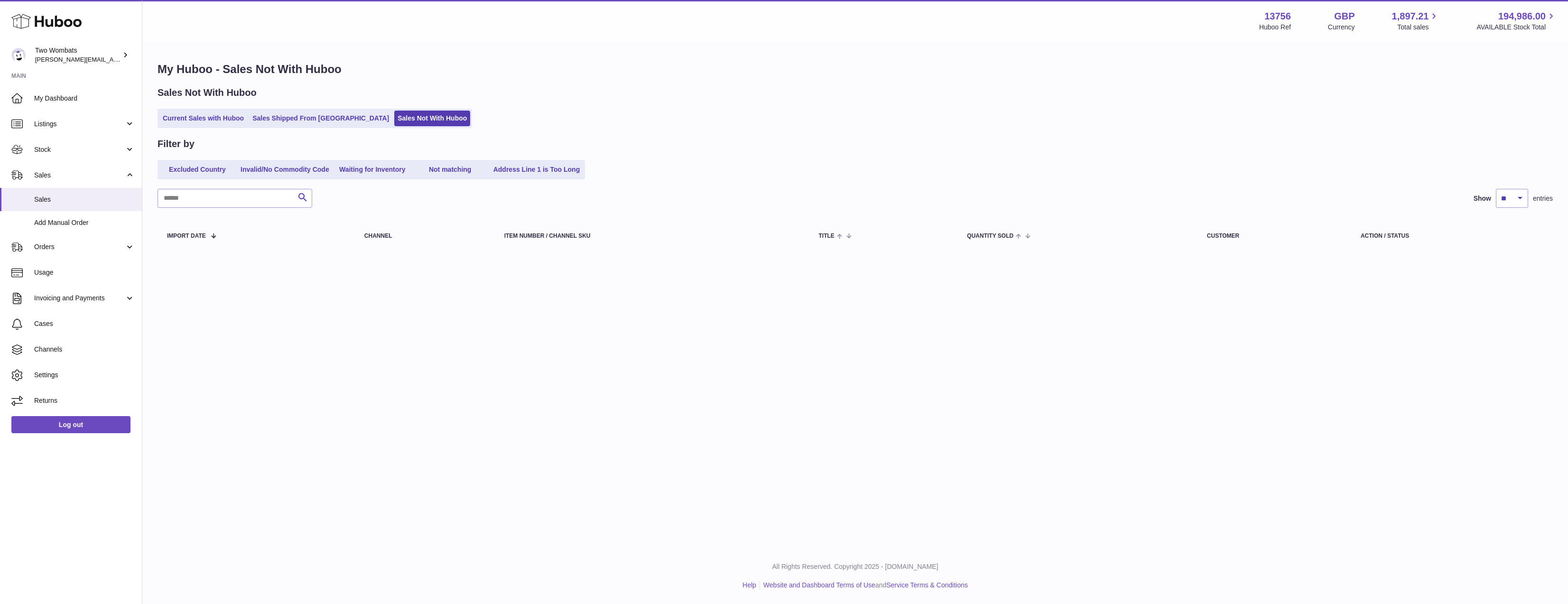
drag, startPoint x: 1415, startPoint y: 240, endPoint x: 155, endPoint y: 68, distance: 1271.7
click at [150, 81] on div "My Huboo - Sales Not With Huboo Sales Not With Huboo Current Sales with Huboo S…" at bounding box center [855, 157] width 1426 height 230
click at [155, 68] on div "My Huboo - Sales Not With Huboo Sales Not With Huboo Current Sales with Huboo S…" at bounding box center [855, 157] width 1426 height 230
drag, startPoint x: 155, startPoint y: 68, endPoint x: 1503, endPoint y: 242, distance: 1359.2
click at [1503, 242] on div "My Huboo - Sales Not With Huboo Sales Not With Huboo Current Sales with Huboo S…" at bounding box center [855, 157] width 1426 height 230
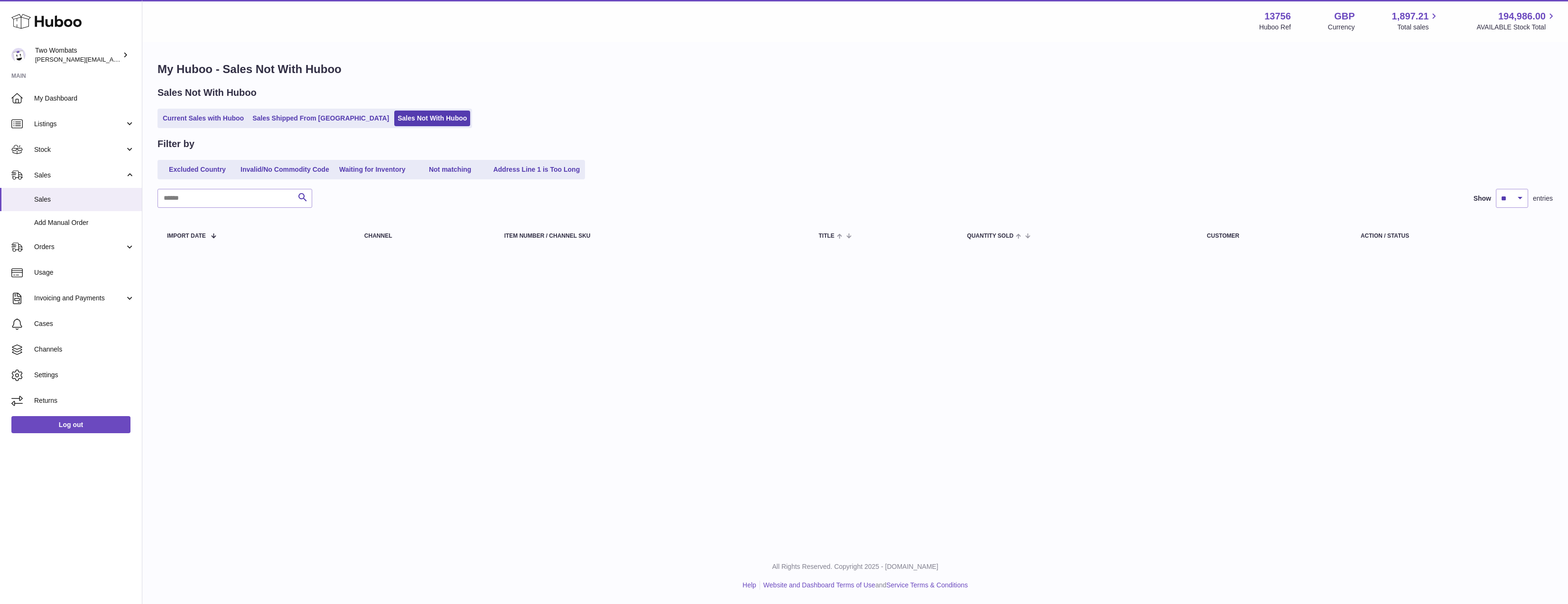
click at [1503, 242] on th "Action / Status" at bounding box center [1452, 236] width 201 height 27
drag, startPoint x: 1427, startPoint y: 239, endPoint x: 172, endPoint y: 70, distance: 1266.3
click at [172, 70] on div "My Huboo - Sales Not With Huboo Sales Not With Huboo Current Sales with Huboo S…" at bounding box center [855, 157] width 1426 height 230
click at [166, 73] on h1 "My Huboo - Sales Not With Huboo" at bounding box center [855, 69] width 1395 height 15
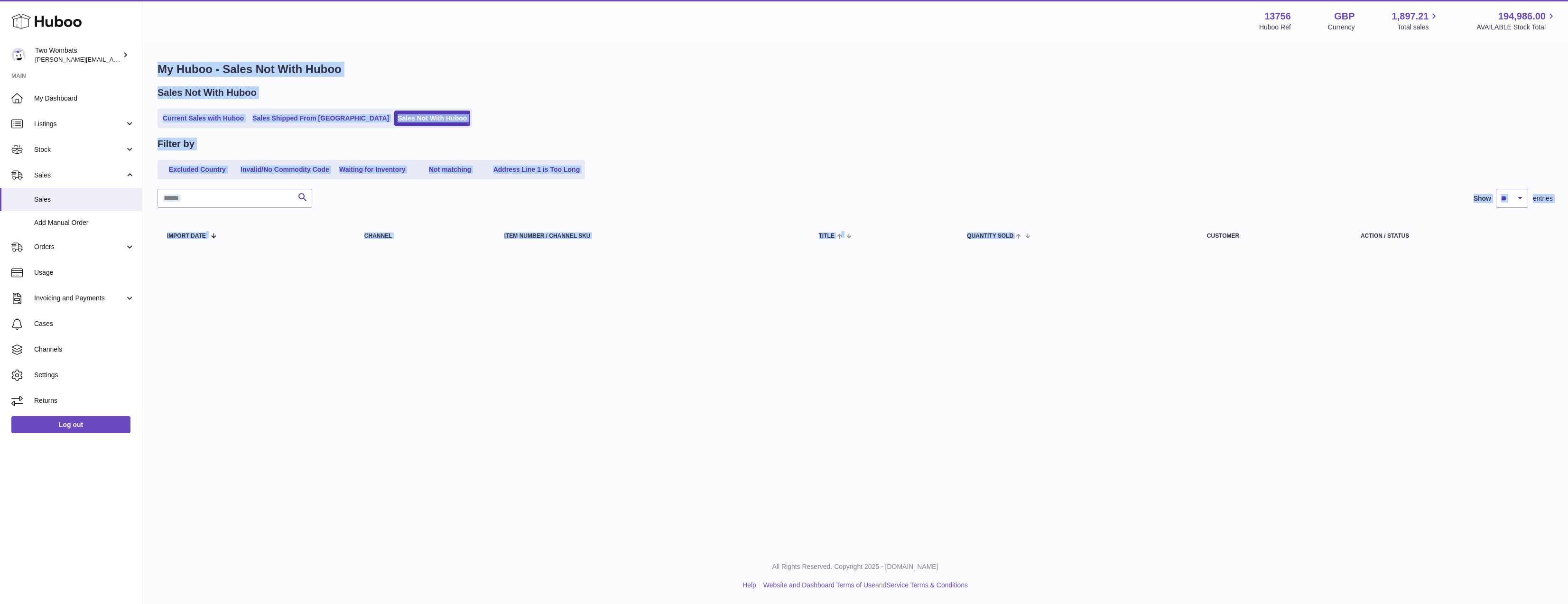
drag, startPoint x: 159, startPoint y: 67, endPoint x: 1154, endPoint y: 220, distance: 1006.7
click at [1154, 220] on div "My Huboo - Sales Not With Huboo Sales Not With Huboo Current Sales with Huboo S…" at bounding box center [855, 157] width 1426 height 230
click at [1154, 220] on table "Import date Channel Item Number / Channel SKU Title Quantity Sold Customer Acti…" at bounding box center [855, 235] width 1395 height 36
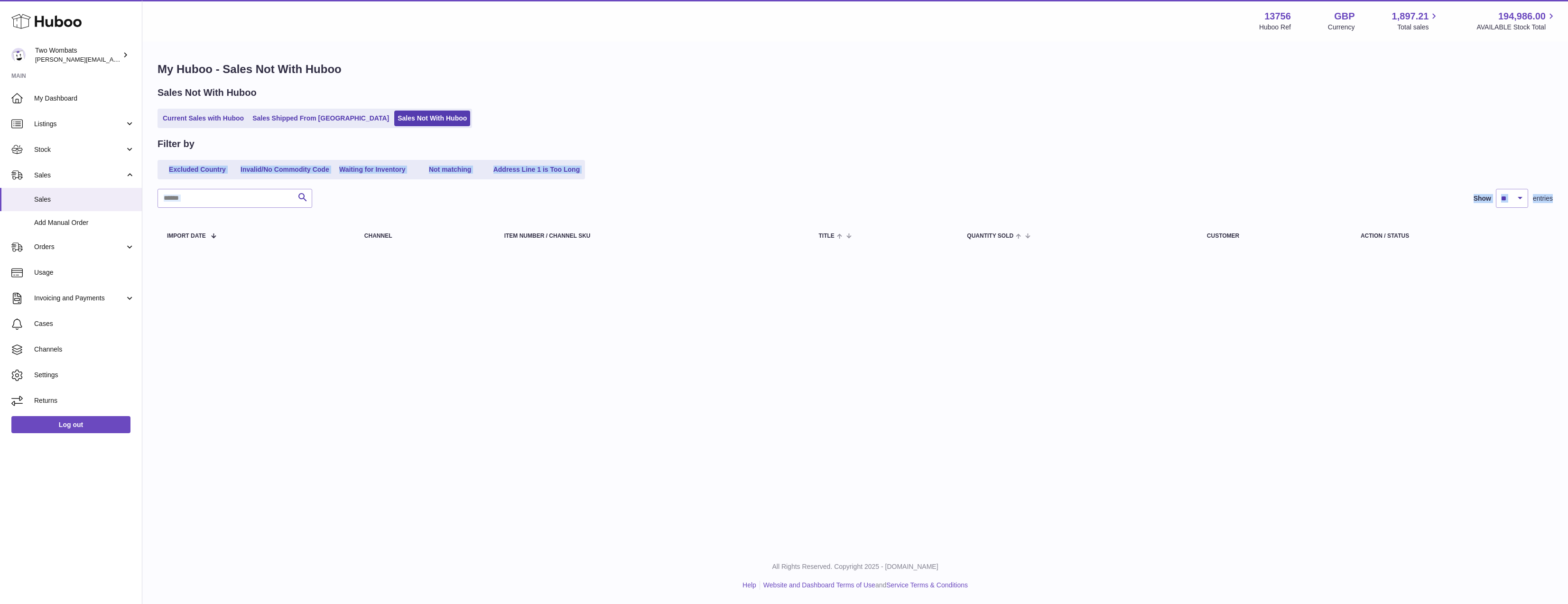
drag, startPoint x: 942, startPoint y: 170, endPoint x: 682, endPoint y: 117, distance: 265.3
click at [731, 128] on div "My Huboo - Sales Not With Huboo Sales Not With Huboo Current Sales with Huboo S…" at bounding box center [855, 157] width 1426 height 230
click at [625, 127] on div "Current Sales with Huboo Sales Shipped From [GEOGRAPHIC_DATA] Sales Not With Hu…" at bounding box center [855, 118] width 1395 height 19
drag, startPoint x: 681, startPoint y: 185, endPoint x: 368, endPoint y: 132, distance: 317.5
click at [376, 132] on div "My Huboo - Sales Not With Huboo Sales Not With Huboo Current Sales with Huboo S…" at bounding box center [855, 157] width 1426 height 230
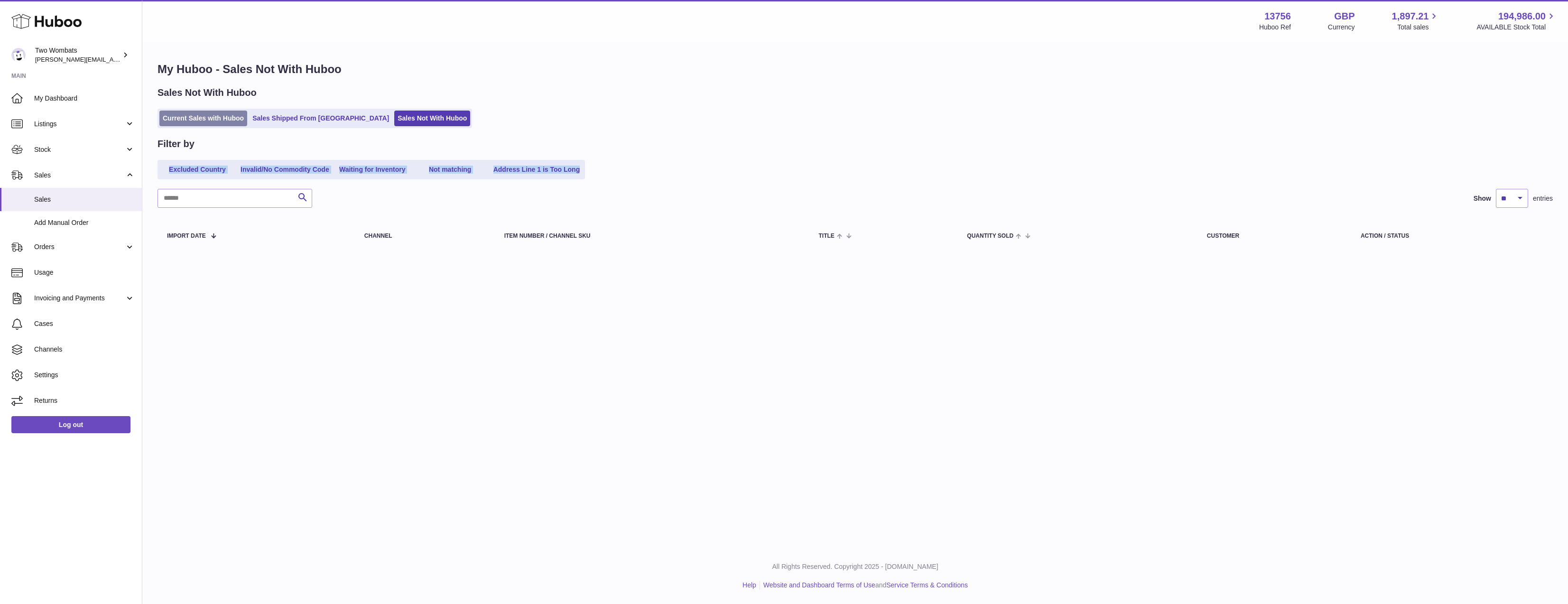
click at [216, 122] on link "Current Sales with Huboo" at bounding box center [203, 119] width 88 height 16
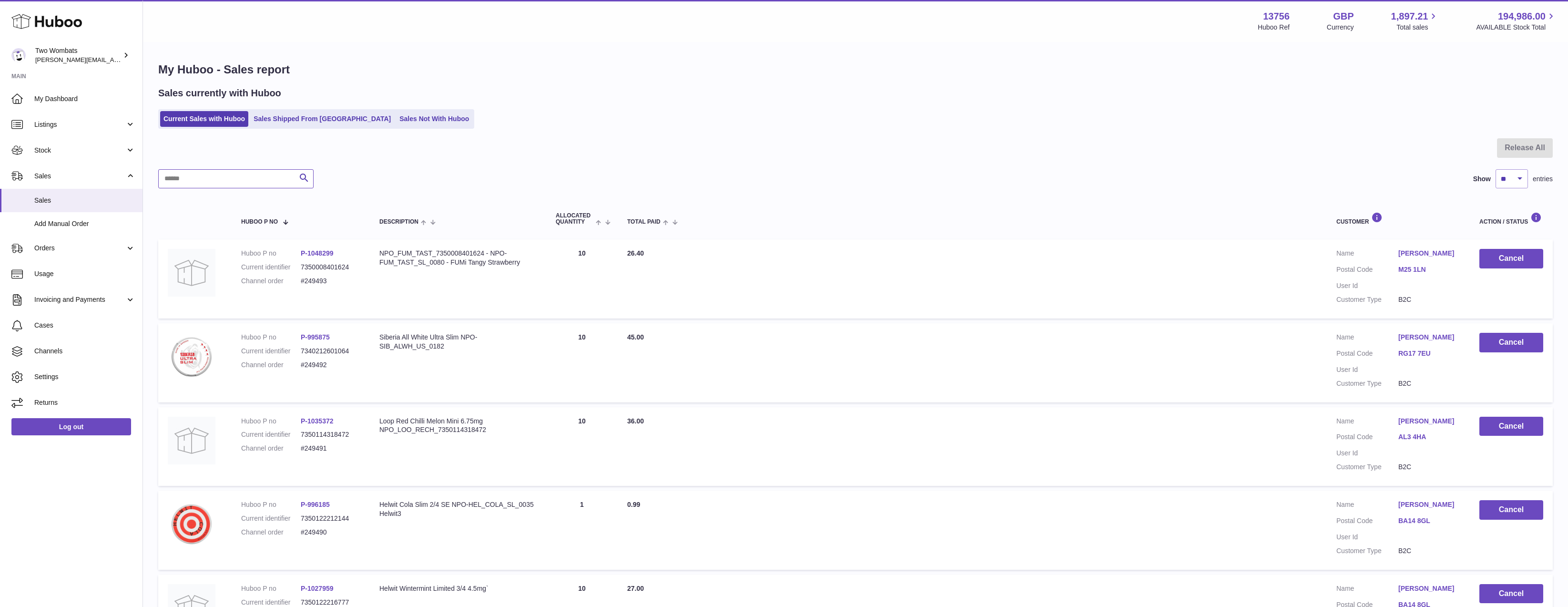
click at [262, 181] on input "text" at bounding box center [236, 179] width 155 height 19
click at [396, 114] on link "Sales Not With Huboo" at bounding box center [434, 119] width 76 height 16
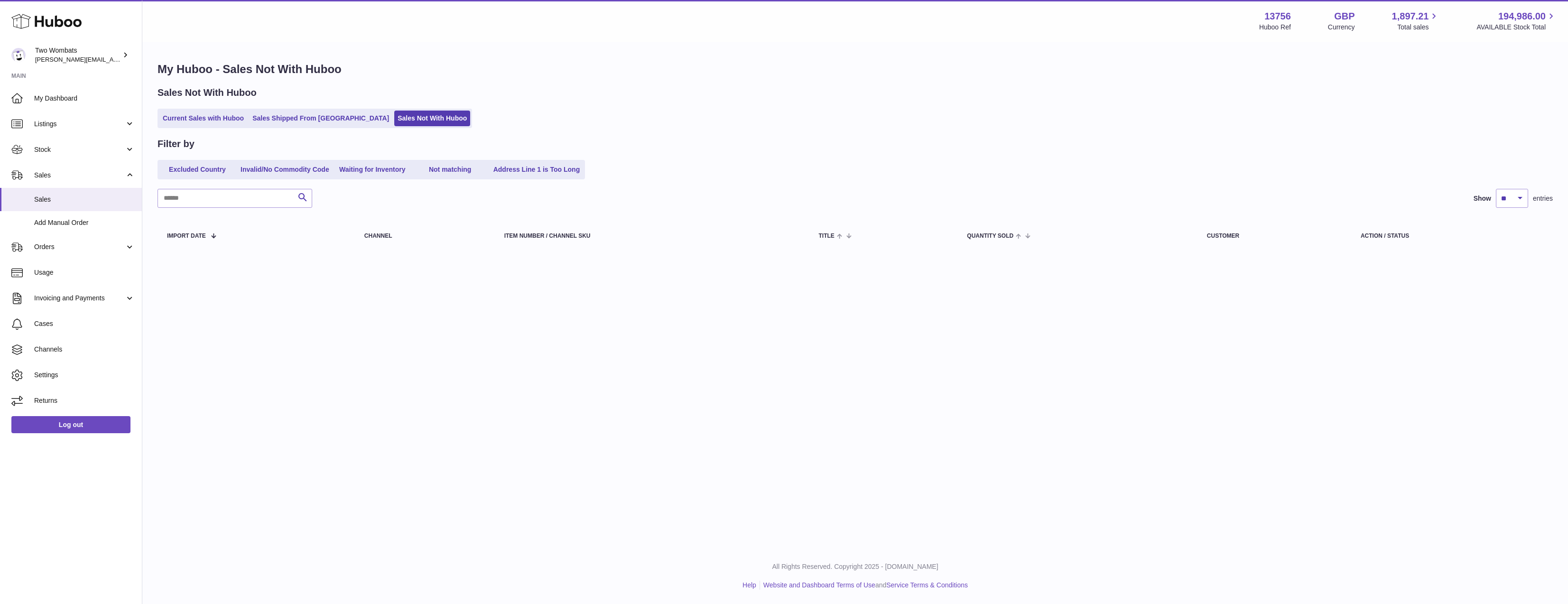
click at [205, 122] on link "Current Sales with Huboo" at bounding box center [203, 119] width 88 height 16
